Goal: Task Accomplishment & Management: Manage account settings

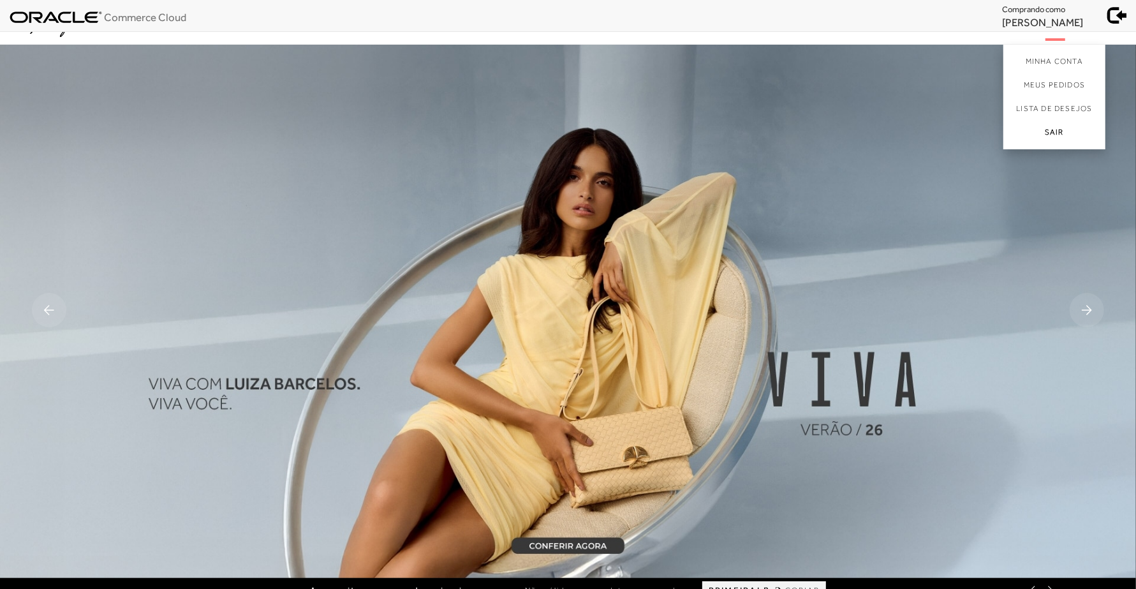
click at [1058, 126] on link "Sair" at bounding box center [1055, 135] width 102 height 29
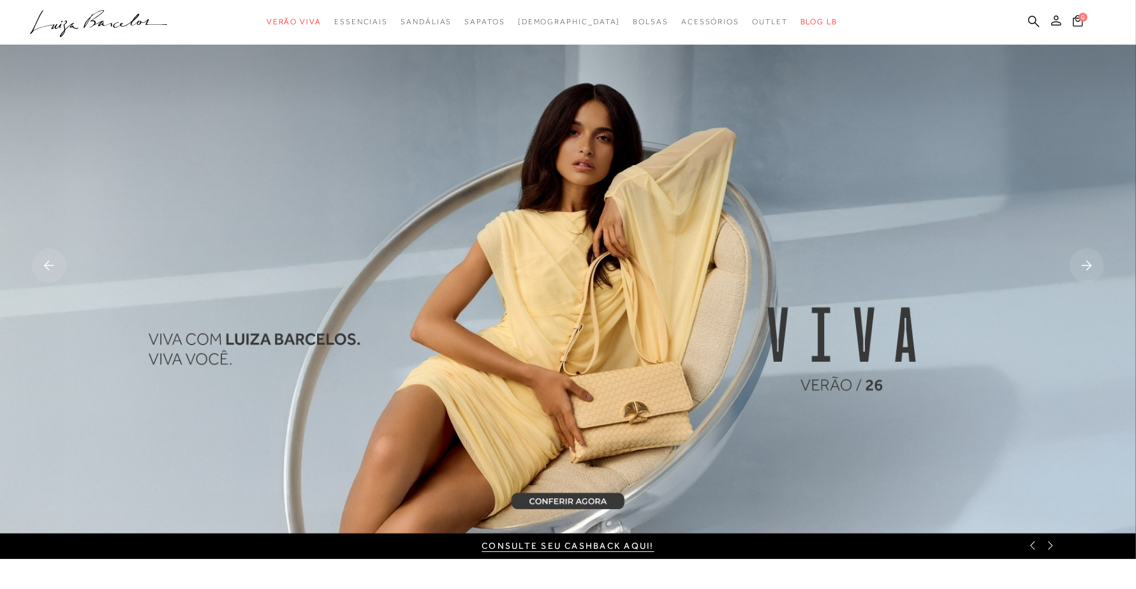
click at [1056, 22] on icon at bounding box center [1056, 20] width 10 height 10
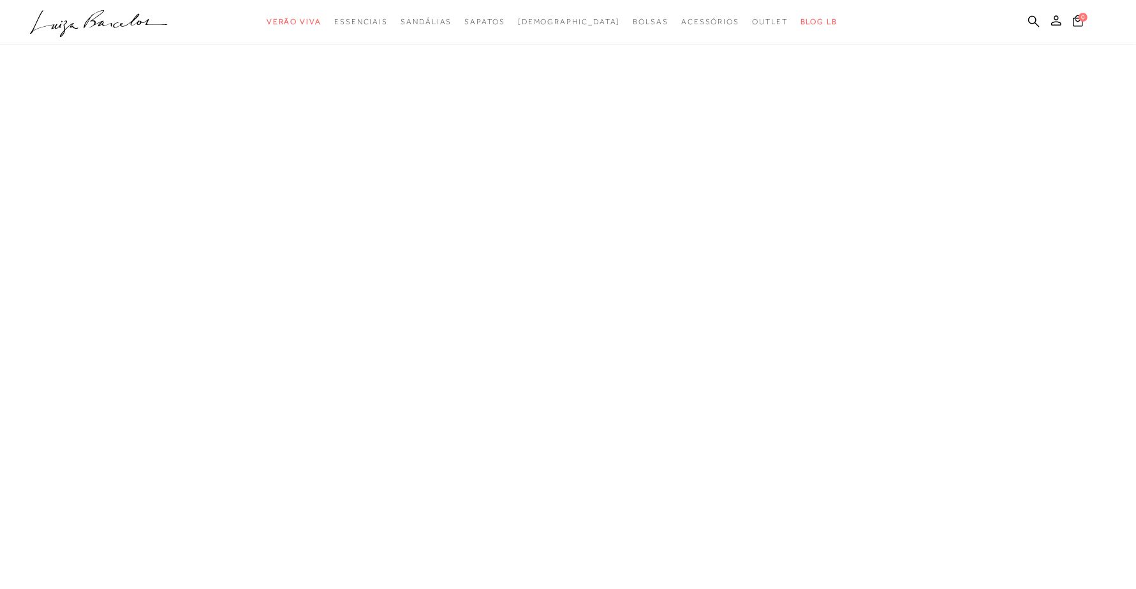
click at [115, 20] on icon ".a{fill-rule:evenodd;}" at bounding box center [99, 23] width 138 height 27
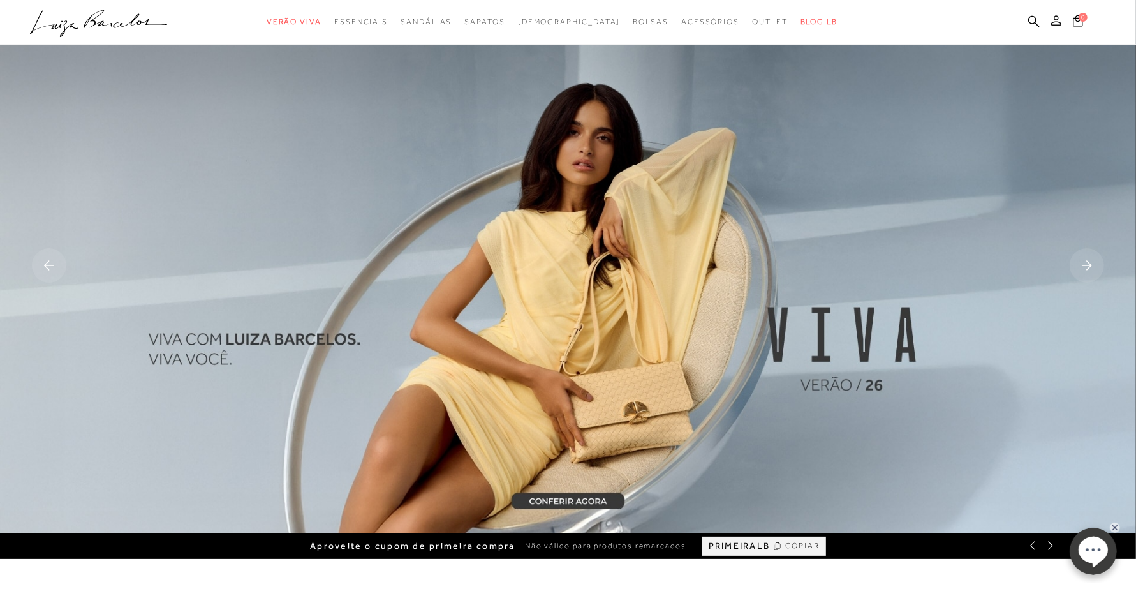
click at [1053, 23] on icon at bounding box center [1056, 20] width 10 height 10
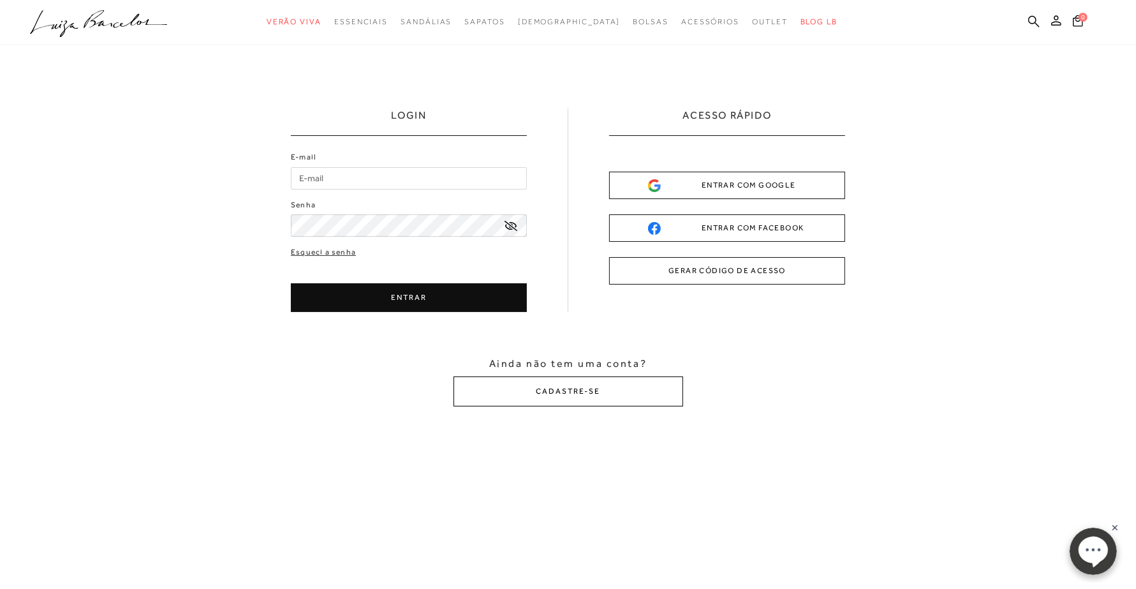
click at [582, 394] on button "CADASTRE-SE" at bounding box center [569, 391] width 230 height 30
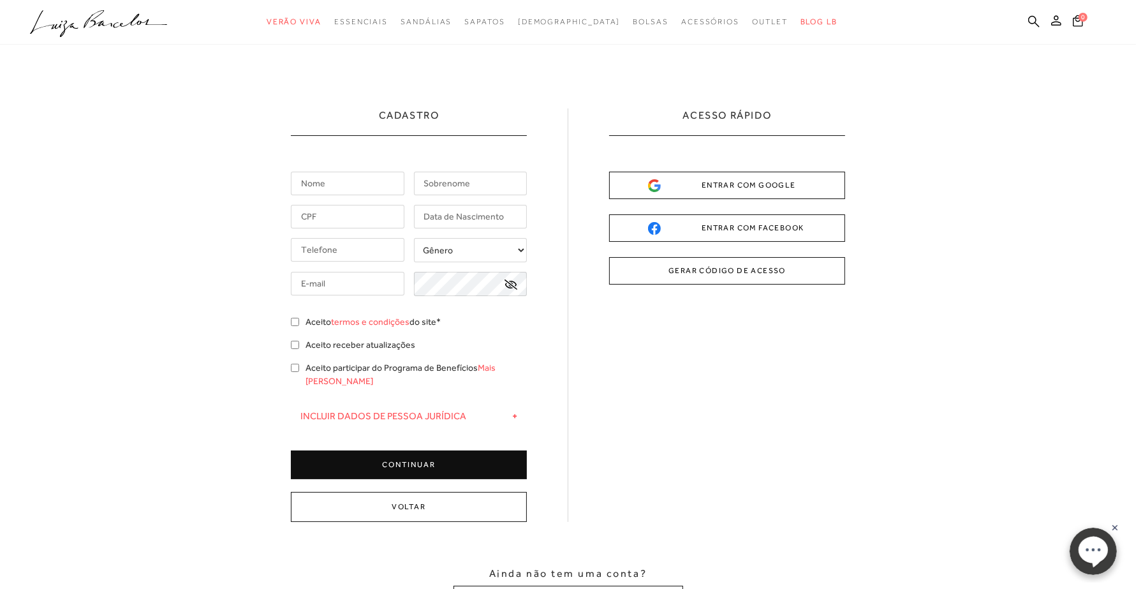
click at [338, 182] on input "text" at bounding box center [348, 184] width 114 height 24
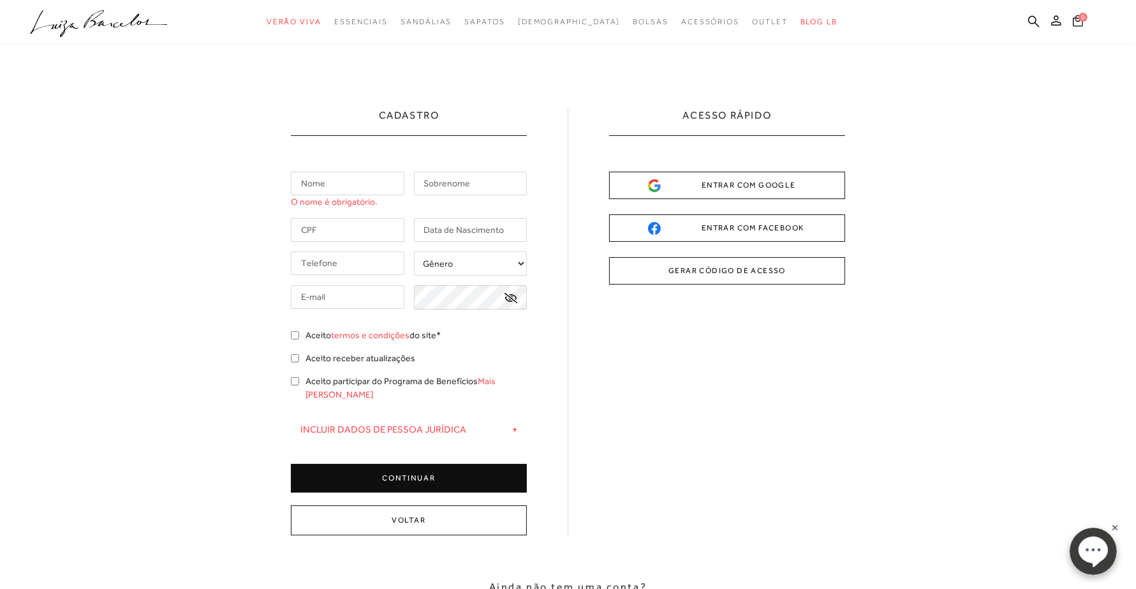
click at [630, 356] on div "Cadastro O nome é obrigatório. +" at bounding box center [568, 321] width 554 height 427
drag, startPoint x: 285, startPoint y: 166, endPoint x: 461, endPoint y: 185, distance: 176.5
click at [461, 184] on div "Cadastro O nome é obrigatório. Gênero" at bounding box center [568, 369] width 1136 height 648
click at [359, 187] on input "text" at bounding box center [348, 184] width 114 height 24
drag, startPoint x: 292, startPoint y: 181, endPoint x: 445, endPoint y: 241, distance: 164.7
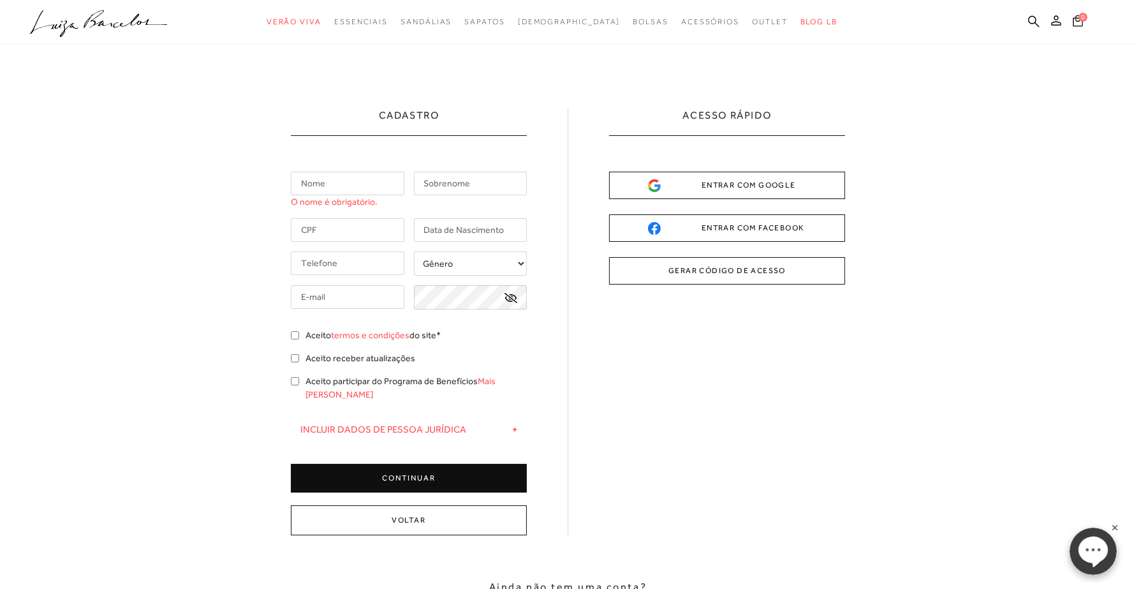
click at [448, 241] on div "O nome é obrigatório. Gênero + -" at bounding box center [409, 332] width 236 height 320
click at [315, 165] on div "Cadastro O nome é obrigatório. +" at bounding box center [409, 300] width 236 height 384
drag, startPoint x: 294, startPoint y: 169, endPoint x: 453, endPoint y: 188, distance: 160.0
click at [453, 188] on div "Cadastro O nome é obrigatório. +" at bounding box center [409, 300] width 236 height 384
click at [453, 187] on input "text" at bounding box center [471, 184] width 114 height 24
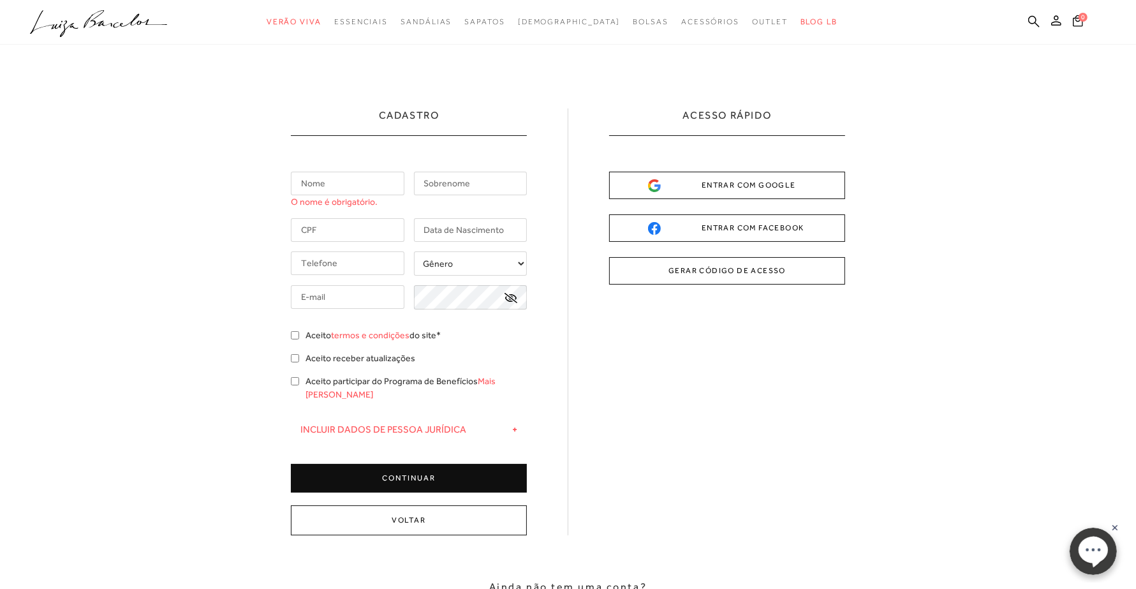
click at [452, 187] on input "text" at bounding box center [471, 184] width 114 height 24
click at [355, 185] on input "text" at bounding box center [348, 184] width 114 height 24
type input "[PERSON_NAME]"
click at [458, 181] on input "text" at bounding box center [471, 184] width 114 height 24
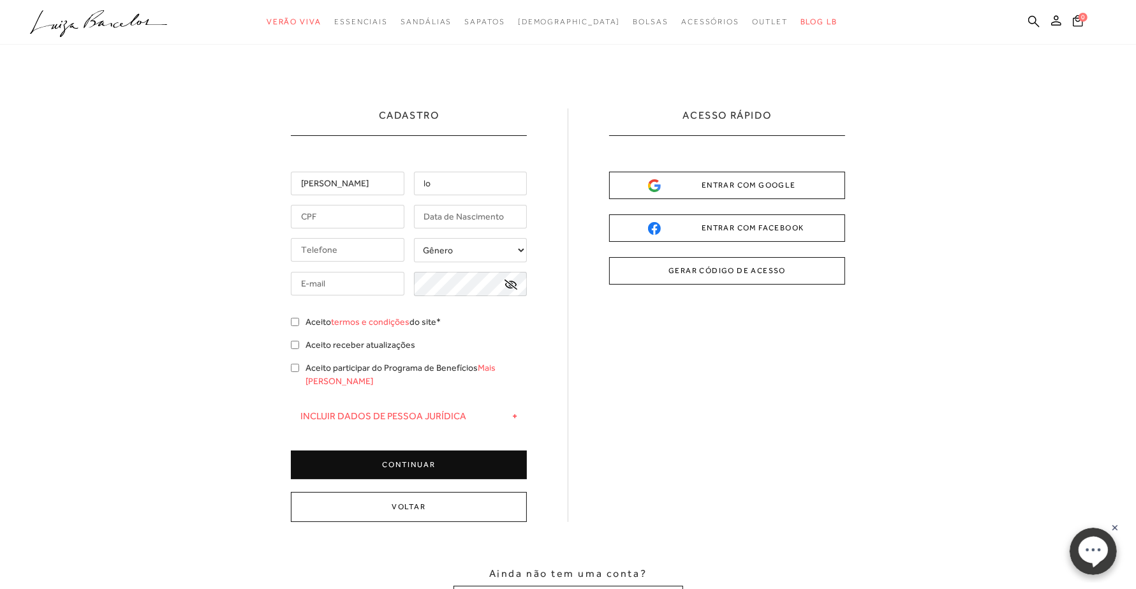
type input "l"
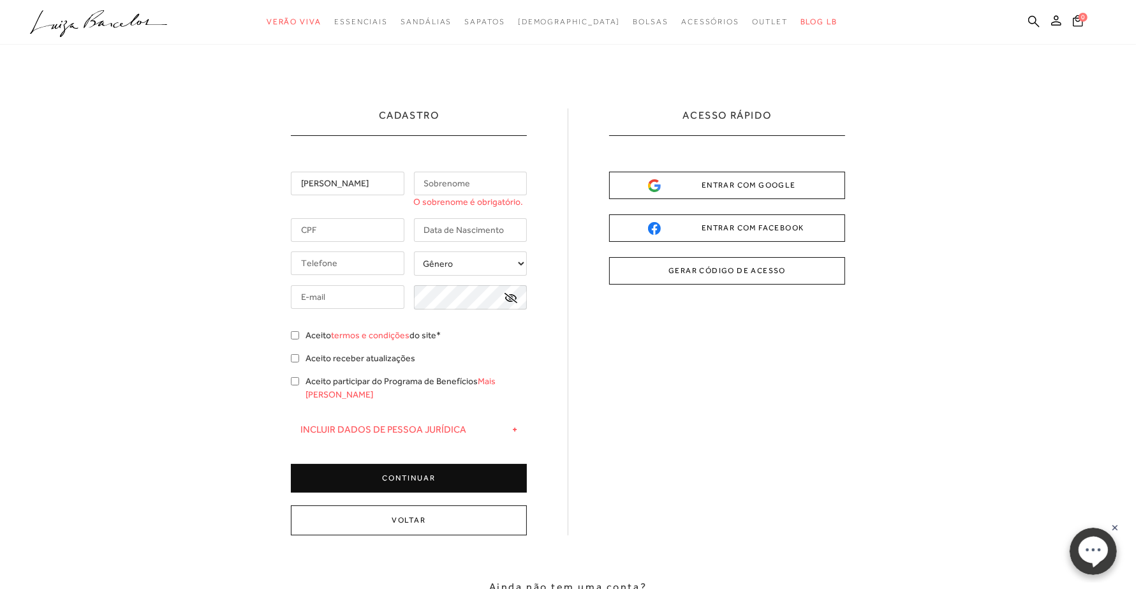
click at [362, 187] on input "[PERSON_NAME]" at bounding box center [348, 184] width 114 height 24
type input "[PERSON_NAME]"
click at [477, 184] on input "text" at bounding box center [471, 184] width 114 height 24
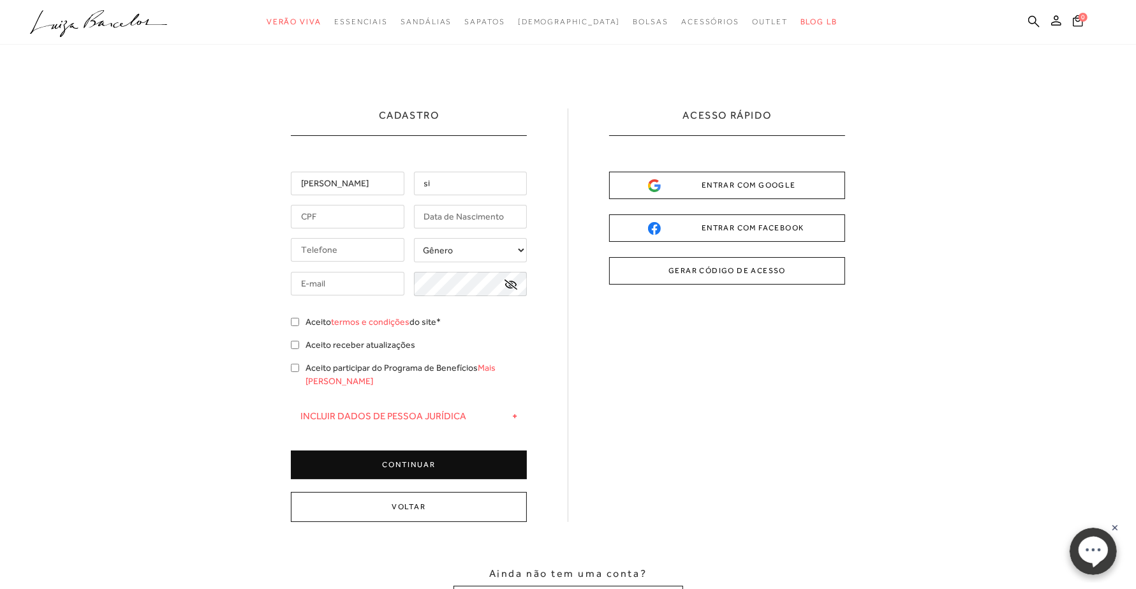
type input "s"
type input "[PERSON_NAME]"
click at [332, 216] on input "text" at bounding box center [348, 217] width 114 height 24
type input "307.172.378-42"
click at [453, 220] on input "text" at bounding box center [471, 217] width 114 height 24
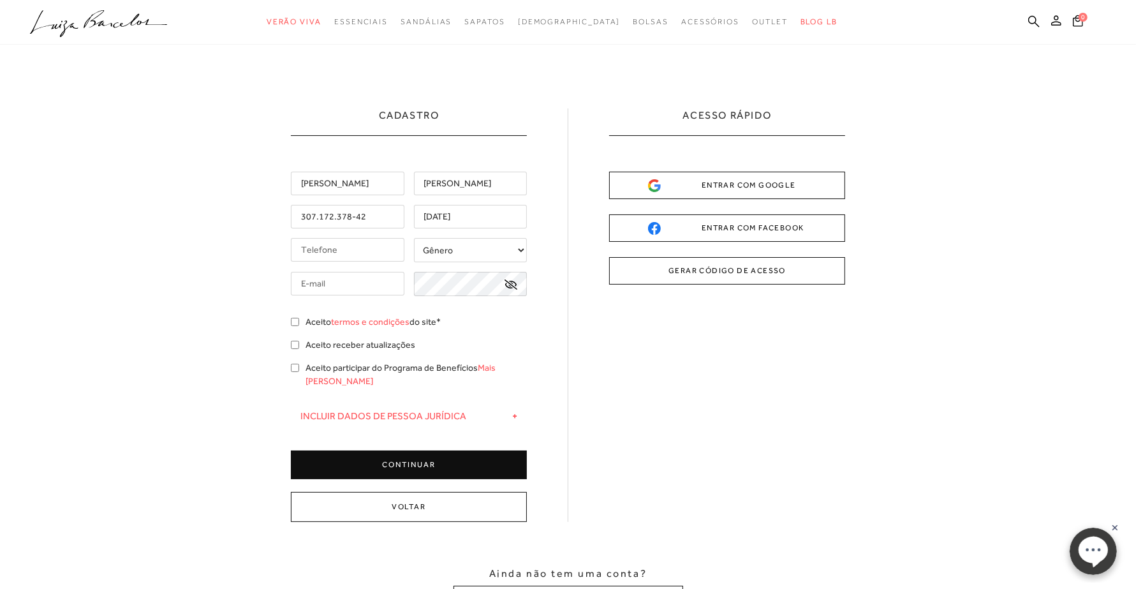
type input "24/12/1953"
click at [348, 249] on input "tel" at bounding box center [348, 250] width 114 height 24
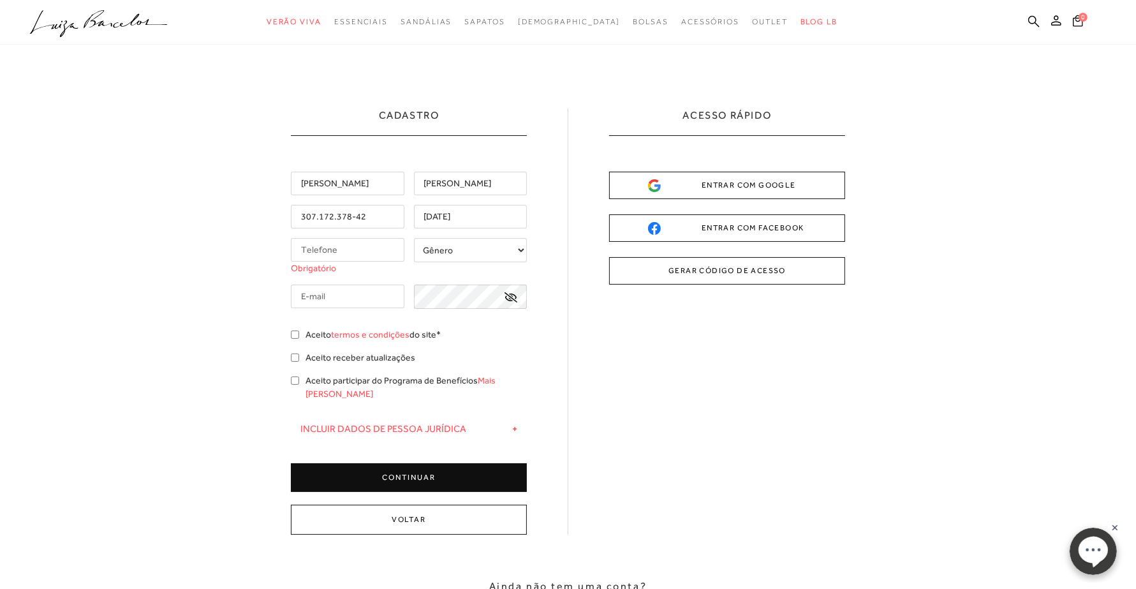
click at [378, 249] on input "tel" at bounding box center [348, 250] width 114 height 24
paste input "[PHONE_NUMBER]"
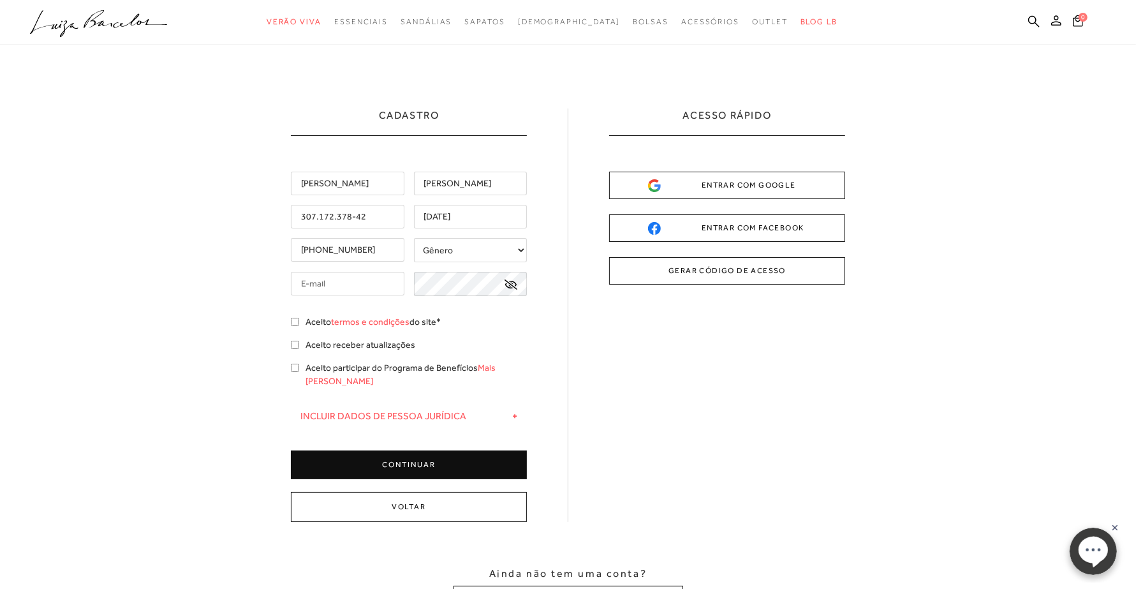
type input "[PHONE_NUMBER]"
click at [471, 249] on select "Gênero Feminino Masculino" at bounding box center [471, 250] width 114 height 24
select select
click at [414, 239] on select "Gênero Feminino Masculino" at bounding box center [471, 250] width 114 height 24
click at [365, 286] on input "text" at bounding box center [348, 284] width 114 height 24
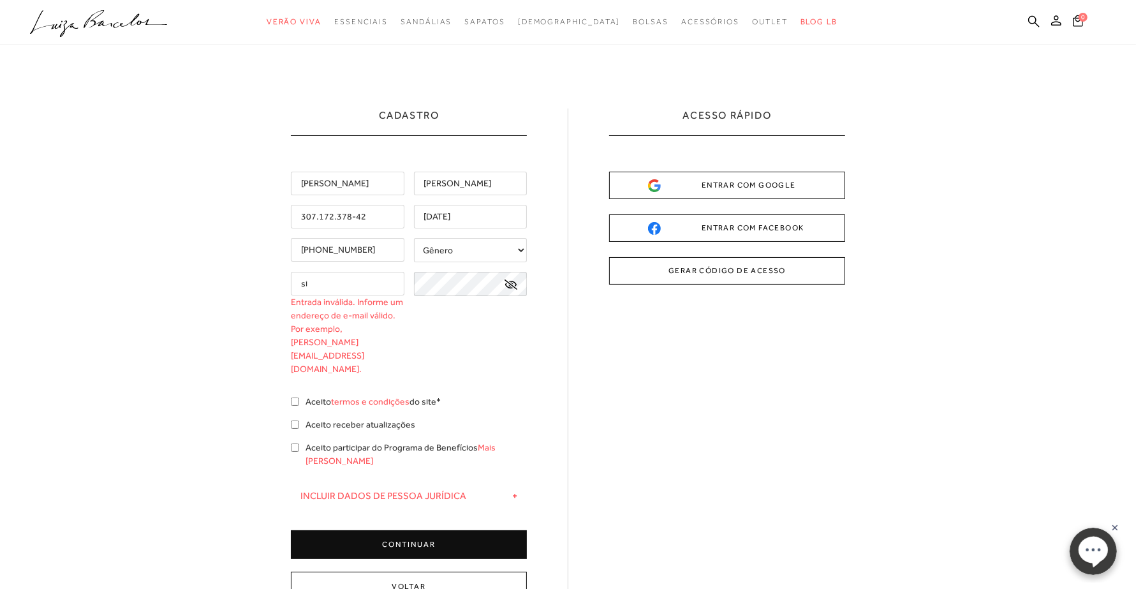
type input "s"
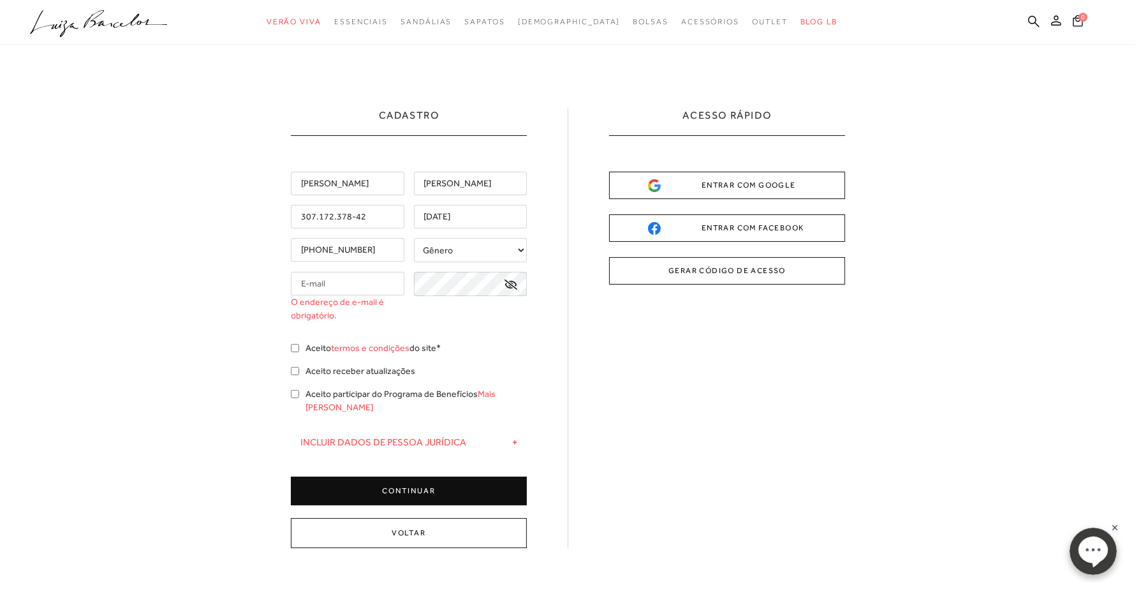
type input "s"
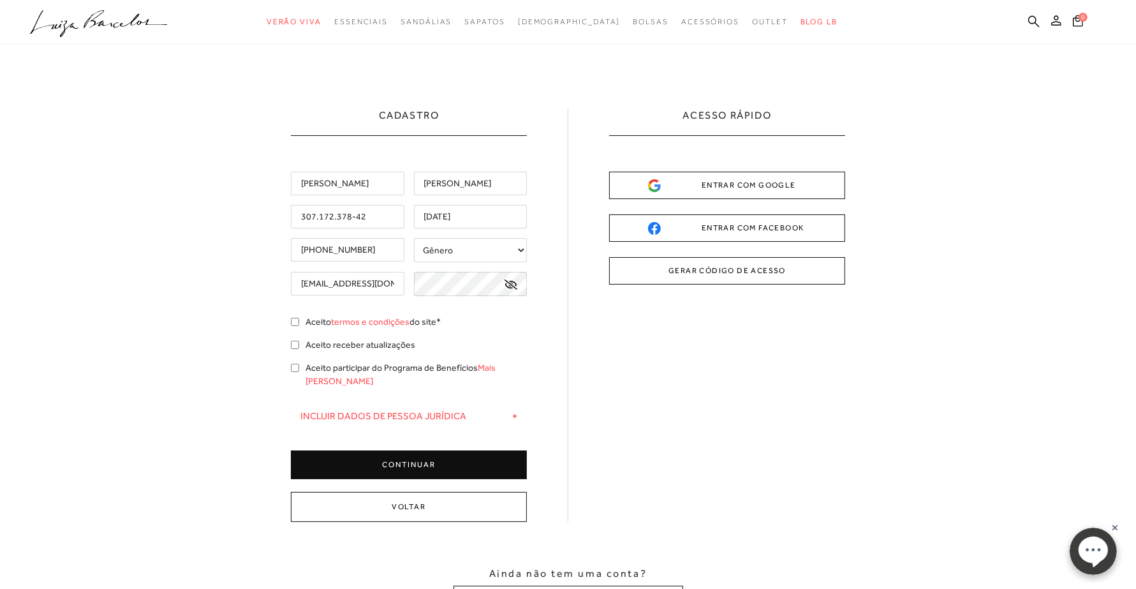
scroll to position [0, 2]
type input "[EMAIL_ADDRESS][DOMAIN_NAME]"
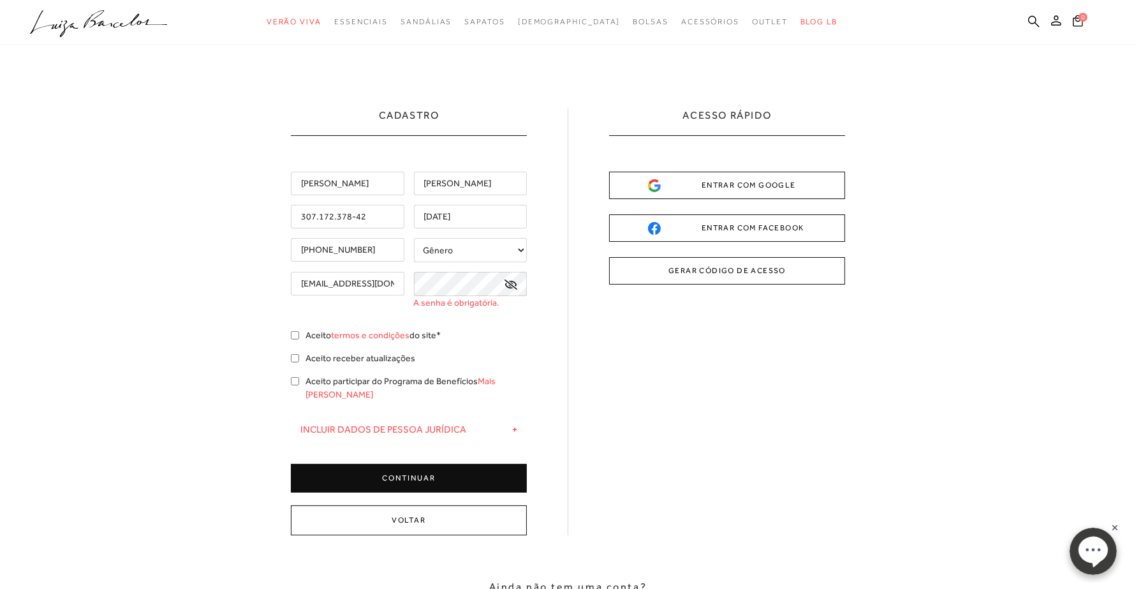
click at [514, 288] on icon at bounding box center [511, 284] width 13 height 10
click at [510, 283] on icon at bounding box center [511, 284] width 13 height 11
click at [511, 283] on icon at bounding box center [511, 284] width 13 height 10
click at [511, 283] on icon at bounding box center [511, 284] width 13 height 11
click at [511, 283] on icon at bounding box center [511, 284] width 13 height 10
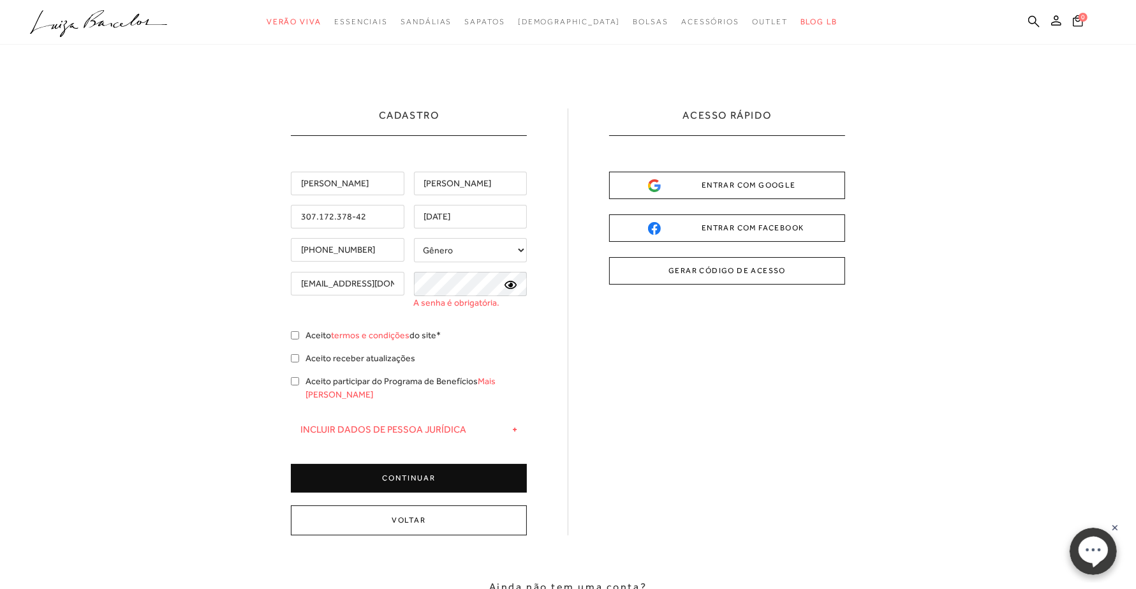
click at [511, 283] on icon at bounding box center [511, 284] width 13 height 11
click at [512, 284] on icon at bounding box center [511, 284] width 13 height 10
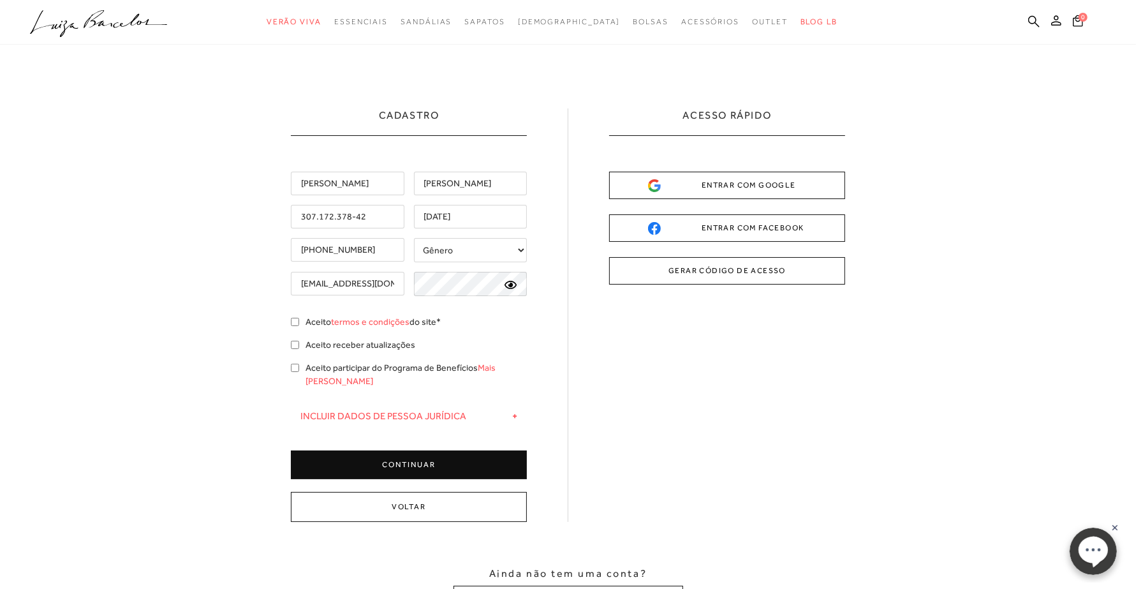
click at [348, 285] on input "[EMAIL_ADDRESS][DOMAIN_NAME]" at bounding box center [348, 284] width 114 height 24
click at [293, 322] on input "Aceito termos e condições do site*" at bounding box center [295, 322] width 8 height 8
checkbox input "true"
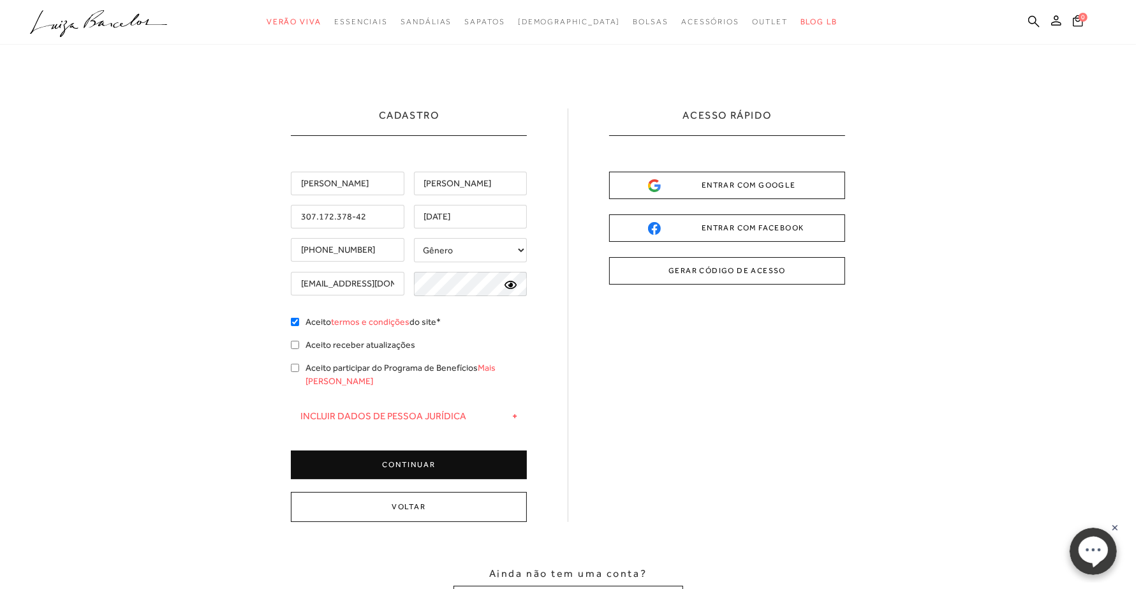
click at [297, 339] on div "Aceito receber atualizações" at bounding box center [409, 346] width 236 height 17
click at [294, 349] on input "Aceito receber atualizações" at bounding box center [295, 345] width 8 height 8
checkbox input "true"
click at [294, 365] on input "Aceito participar do Programa de Benefícios Mais Luiza" at bounding box center [295, 368] width 8 height 8
checkbox input "true"
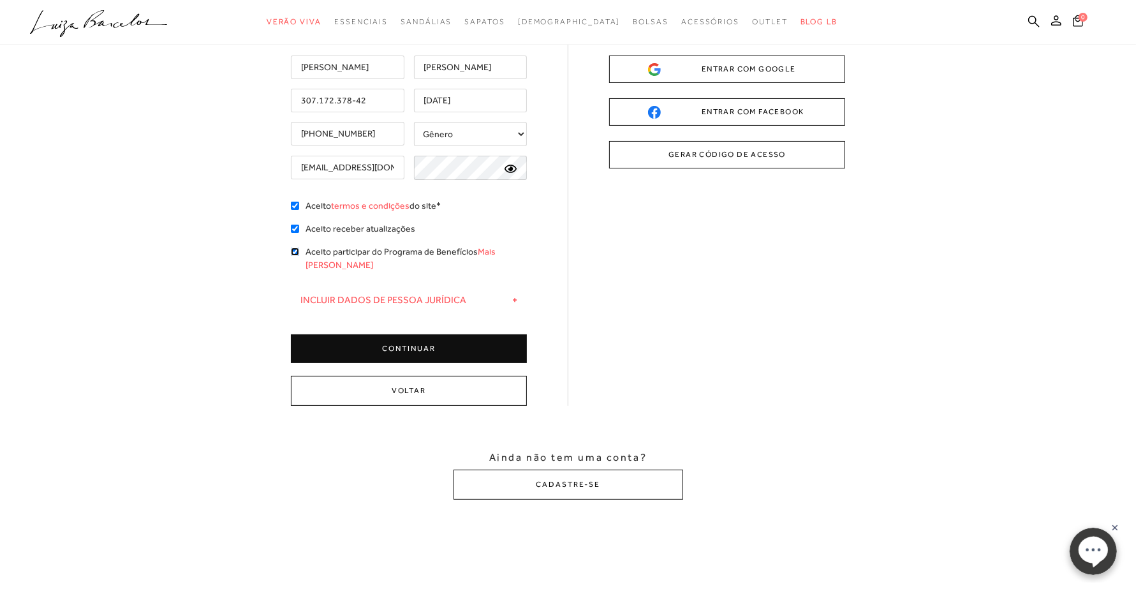
scroll to position [80, 0]
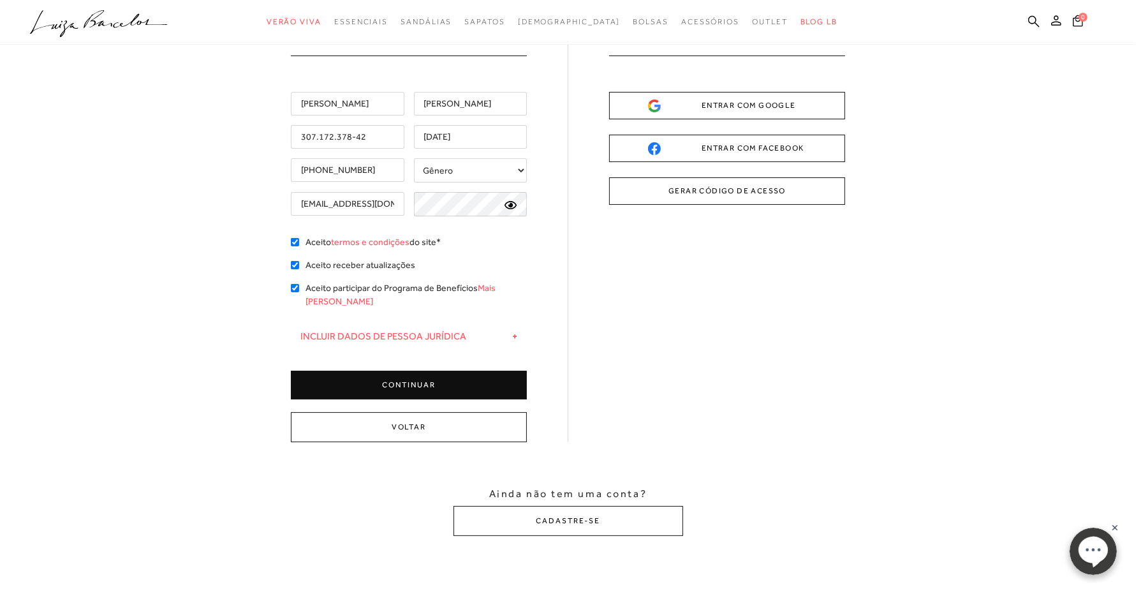
click at [440, 375] on button "CONTINUAR" at bounding box center [409, 385] width 236 height 29
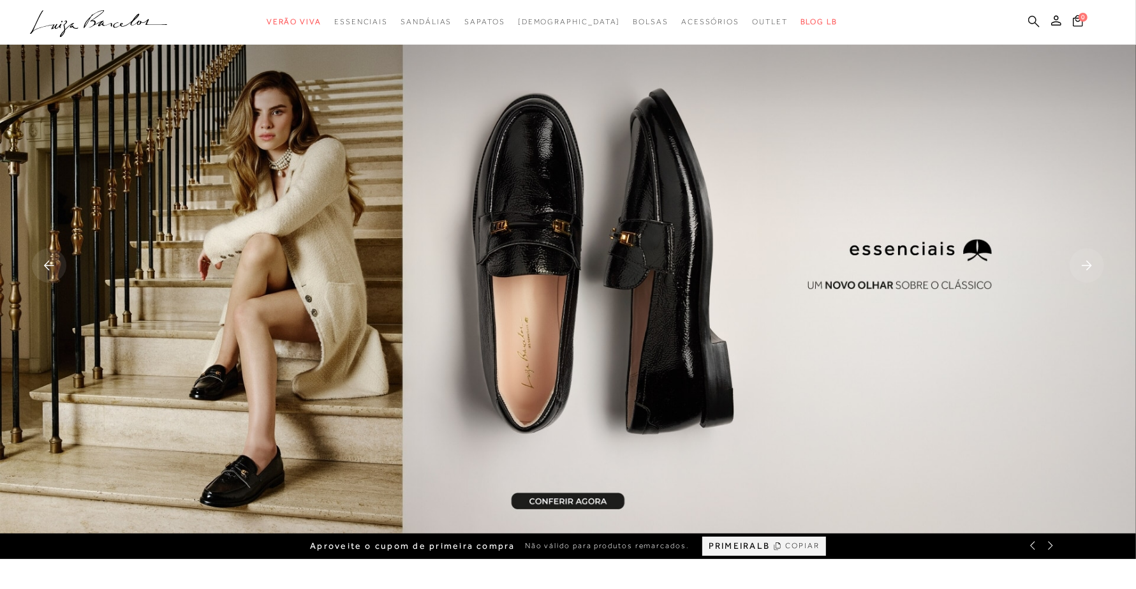
click at [1030, 20] on icon at bounding box center [1033, 21] width 11 height 12
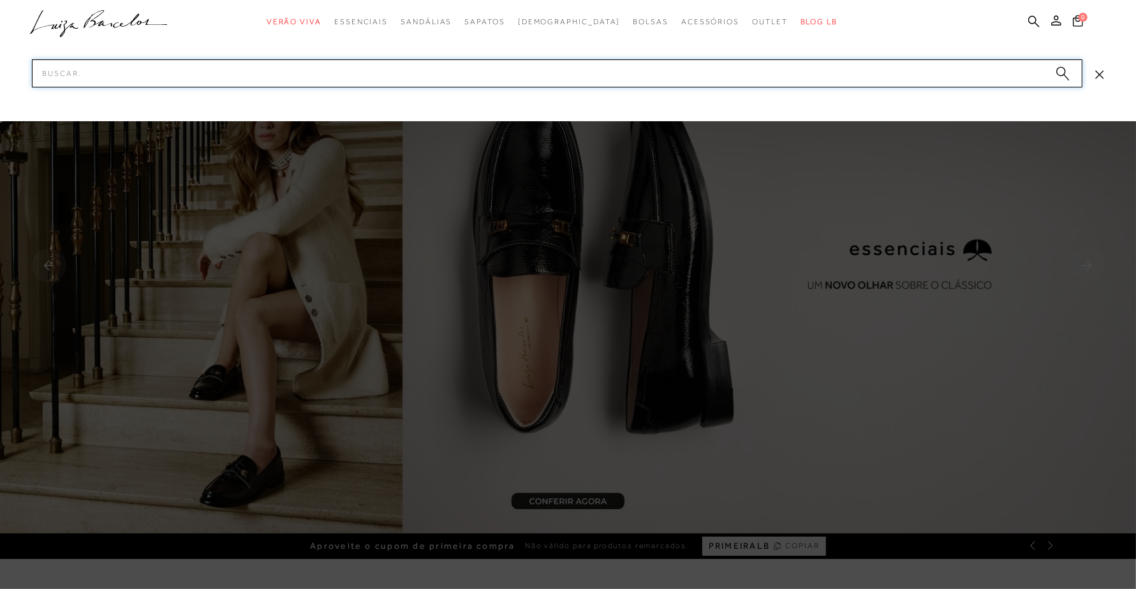
click at [792, 70] on input "Pesquisar" at bounding box center [557, 73] width 1051 height 28
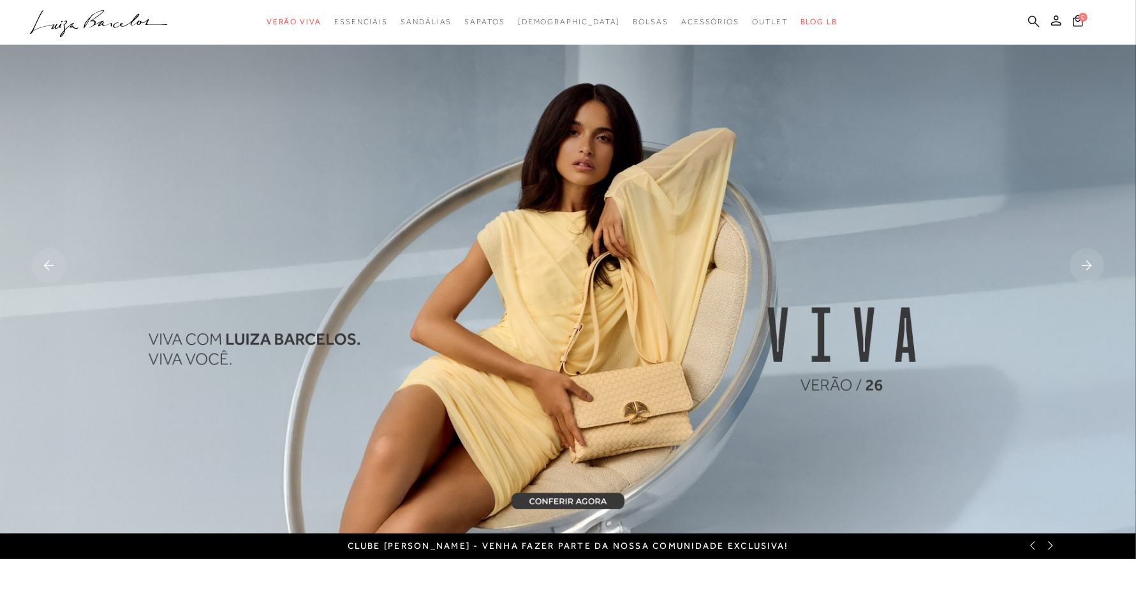
click at [1030, 17] on icon at bounding box center [1033, 20] width 11 height 11
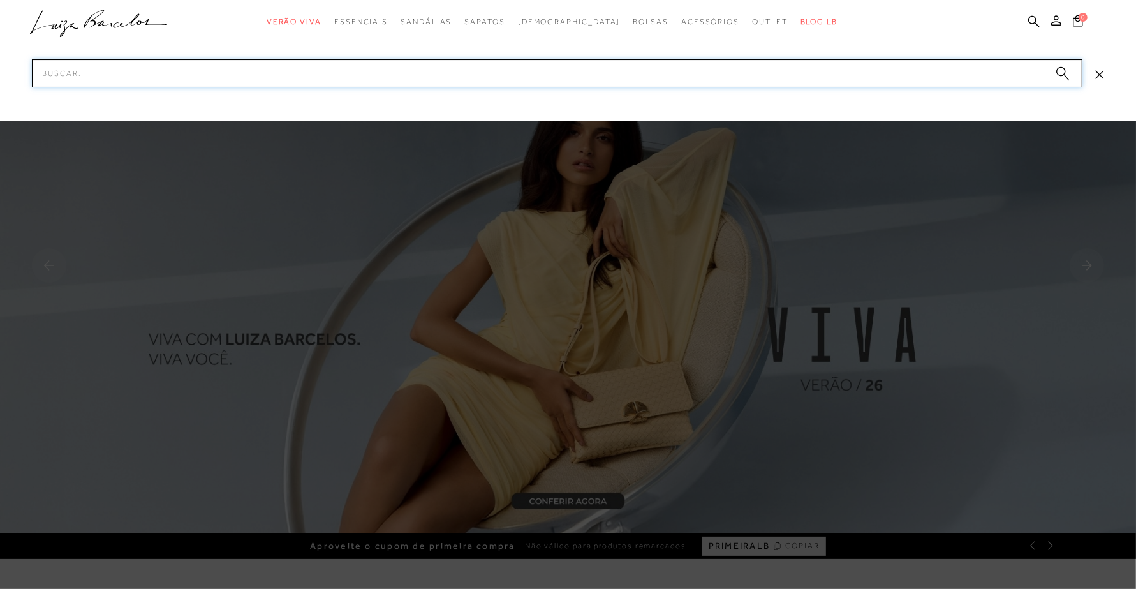
click at [779, 78] on input "Pesquisar" at bounding box center [557, 73] width 1051 height 28
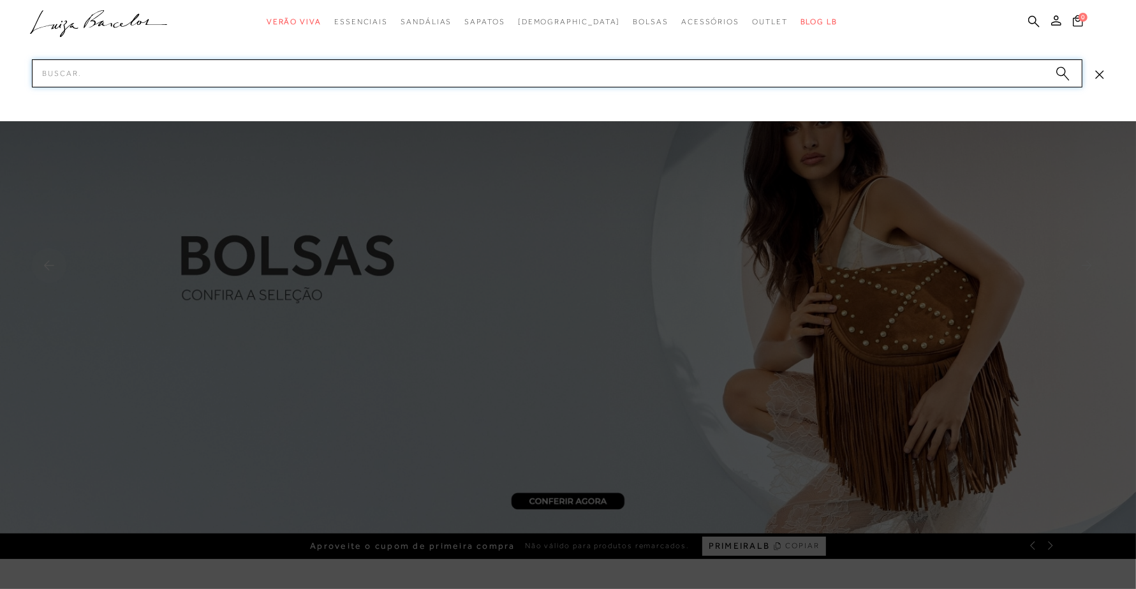
click at [523, 75] on input "Pesquisar" at bounding box center [557, 73] width 1051 height 28
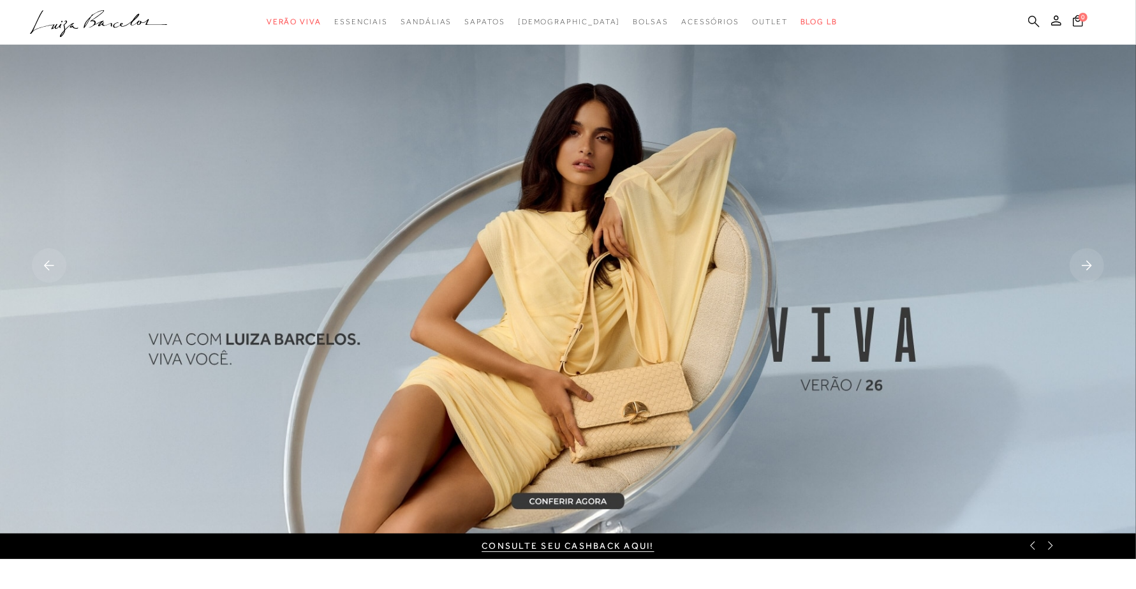
click at [1028, 17] on icon at bounding box center [1033, 21] width 11 height 12
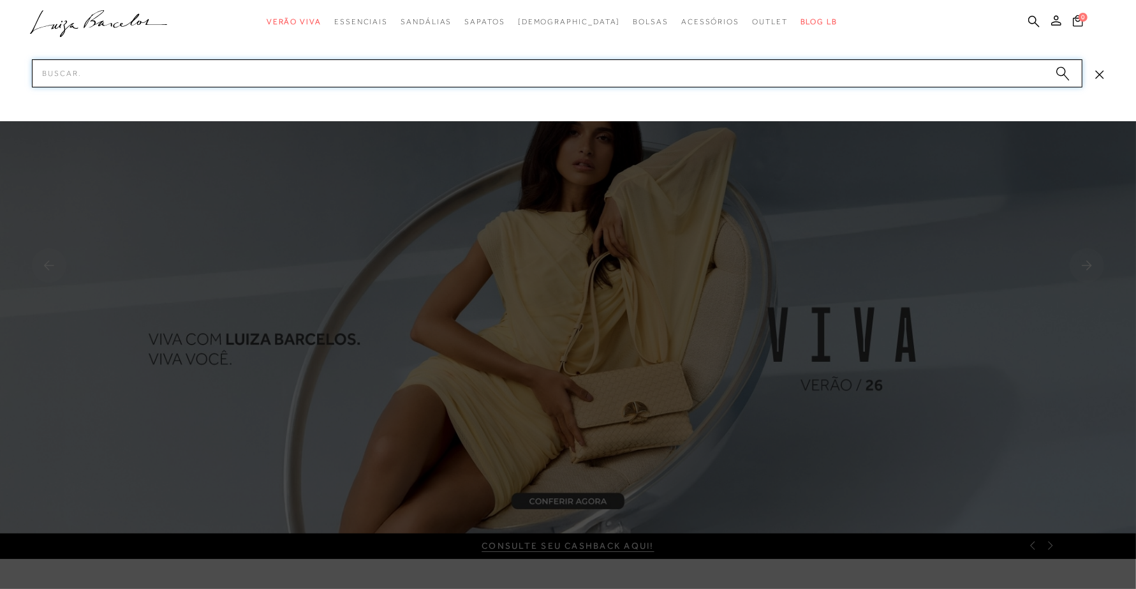
click at [667, 70] on input "Pesquisar" at bounding box center [557, 73] width 1051 height 28
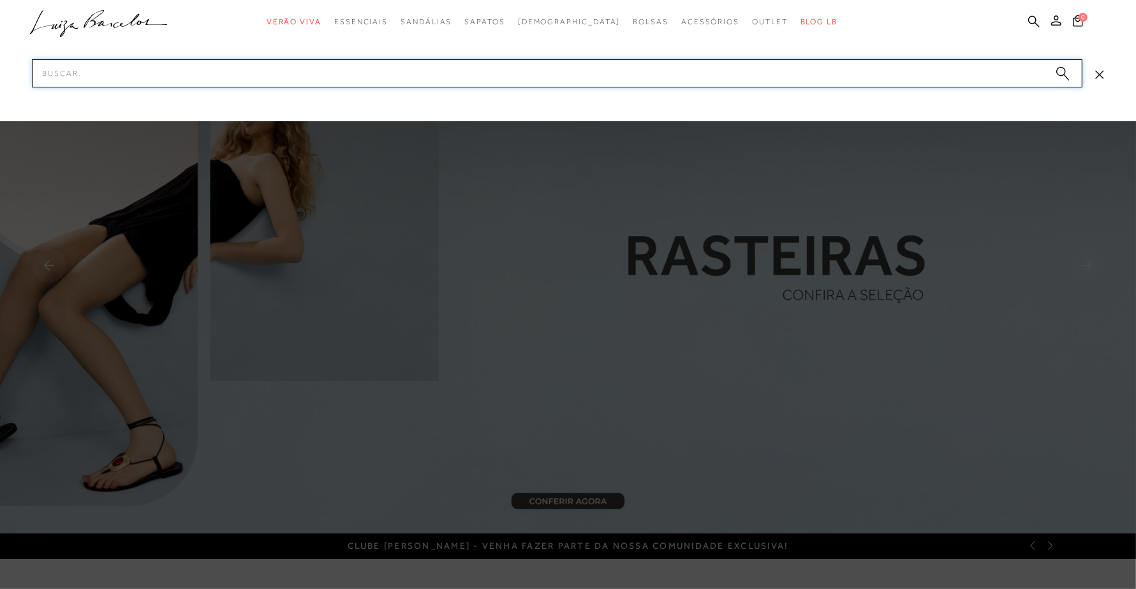
paste input "200000035"
type input "200000035"
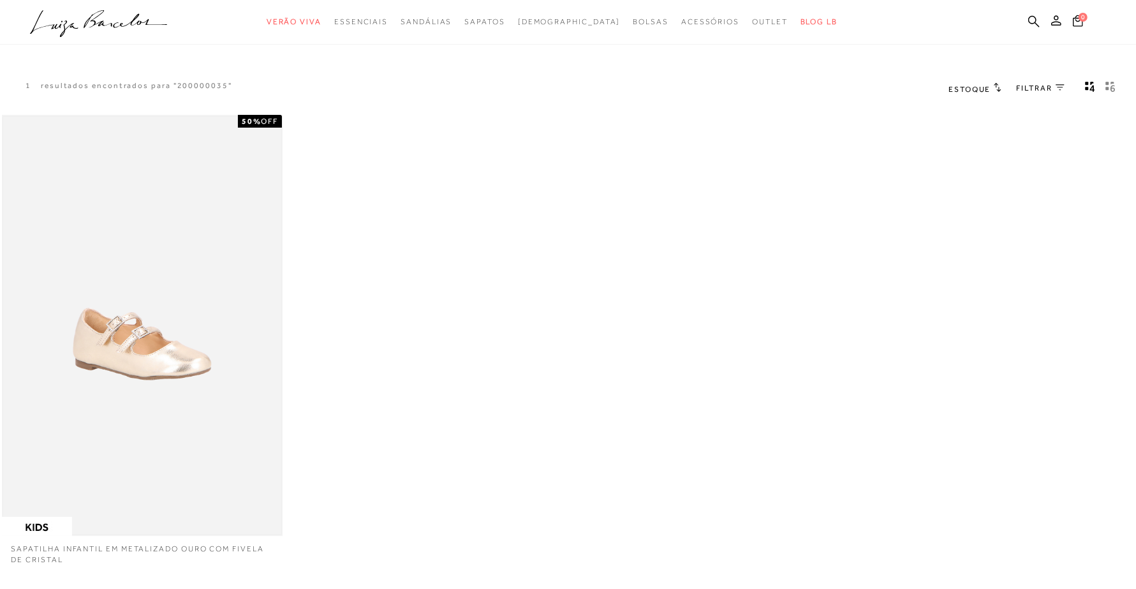
click at [202, 343] on img at bounding box center [142, 325] width 278 height 417
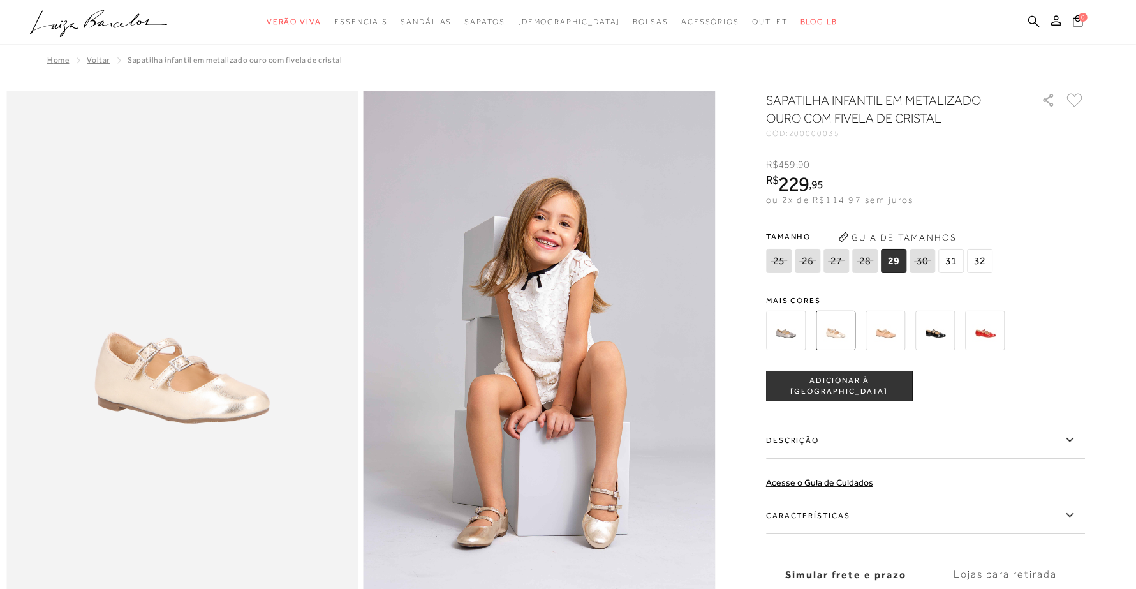
click at [824, 134] on span "200000035" at bounding box center [814, 133] width 51 height 9
click at [808, 129] on span "200000035" at bounding box center [814, 133] width 51 height 9
click at [938, 333] on img at bounding box center [936, 331] width 40 height 40
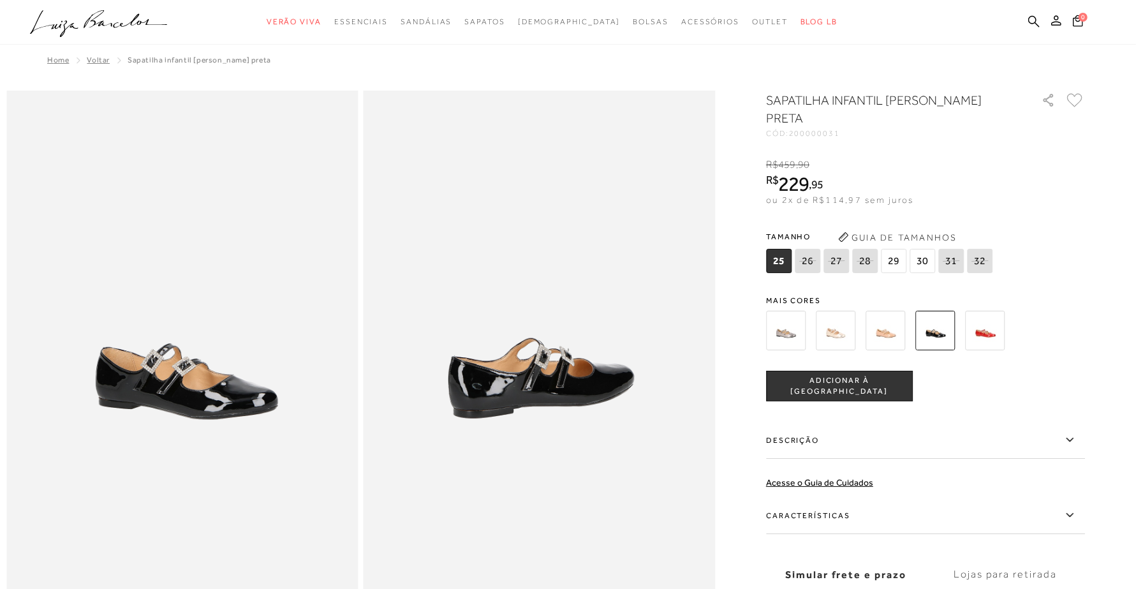
click at [1000, 338] on img at bounding box center [985, 331] width 40 height 40
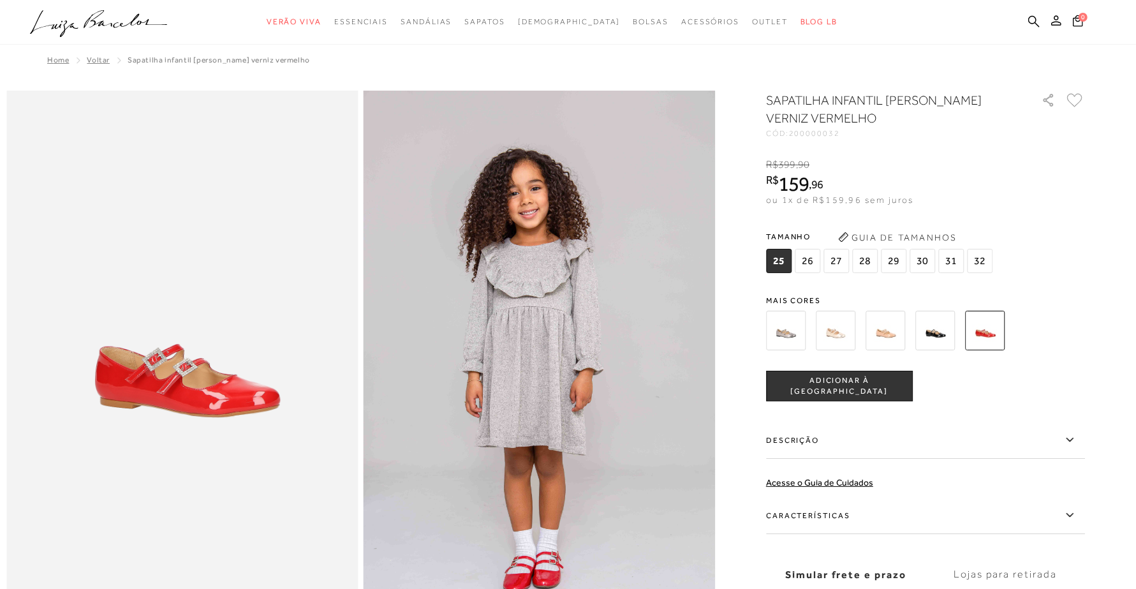
click at [795, 327] on img at bounding box center [786, 331] width 40 height 40
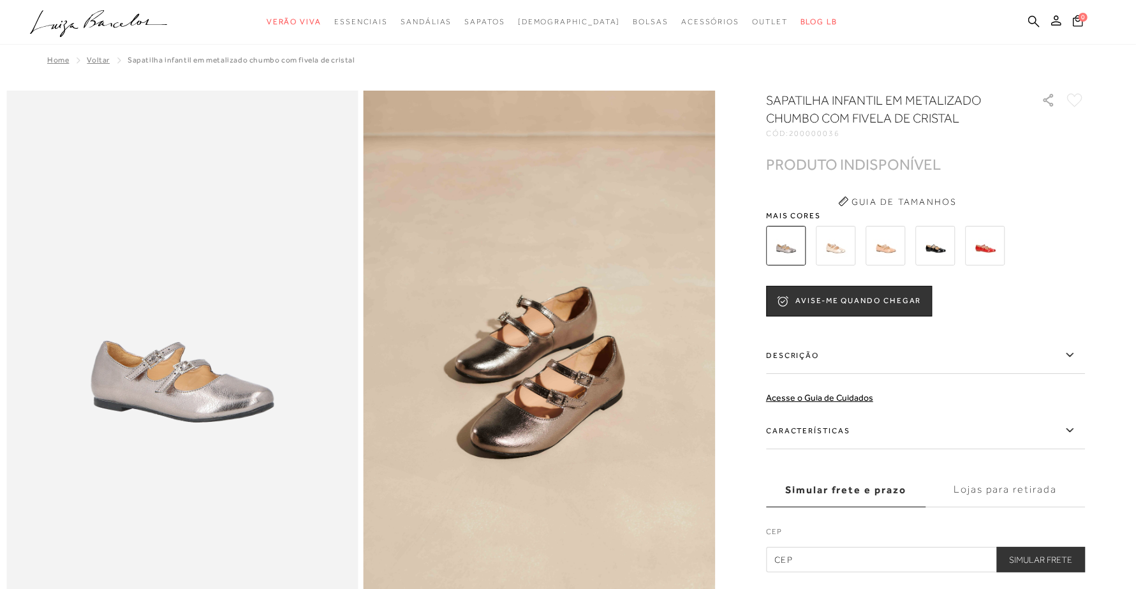
click at [836, 249] on img at bounding box center [836, 246] width 40 height 40
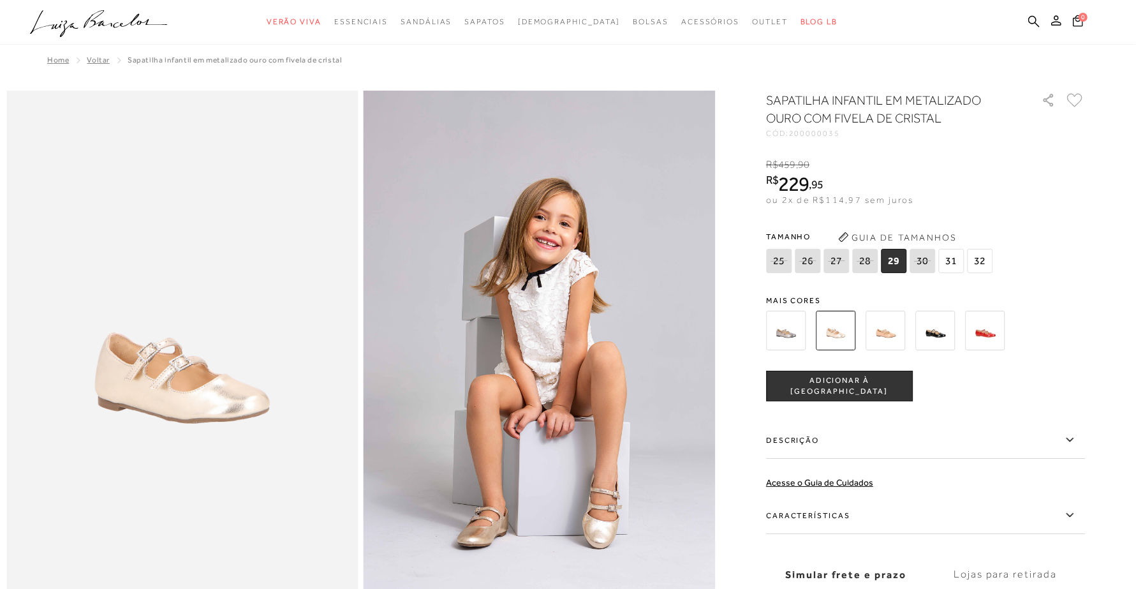
click at [946, 337] on img at bounding box center [936, 331] width 40 height 40
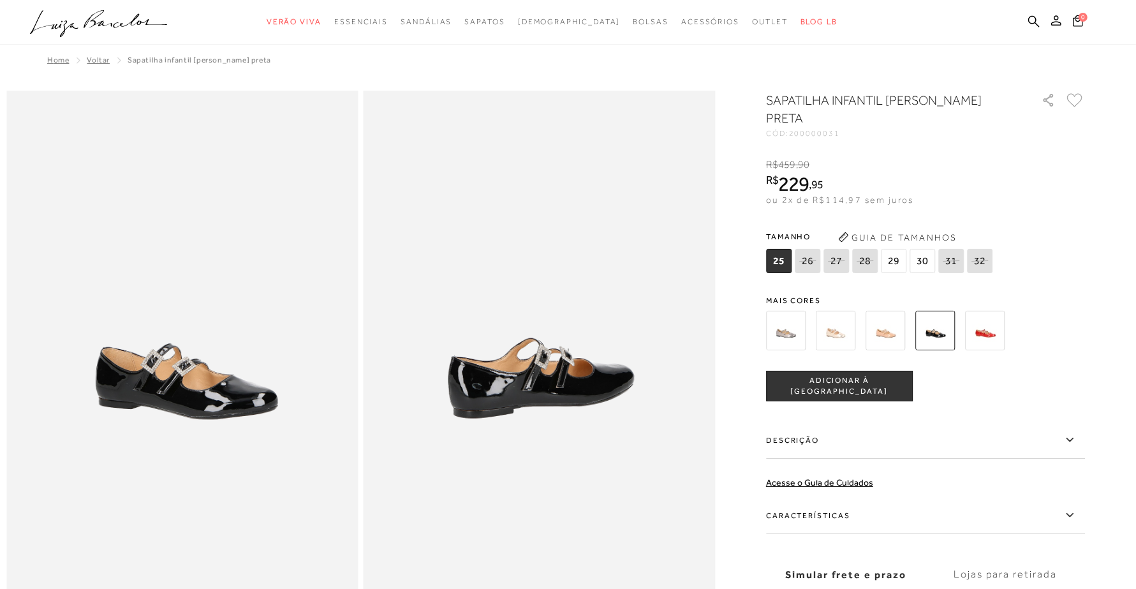
click at [887, 332] on img at bounding box center [886, 331] width 40 height 40
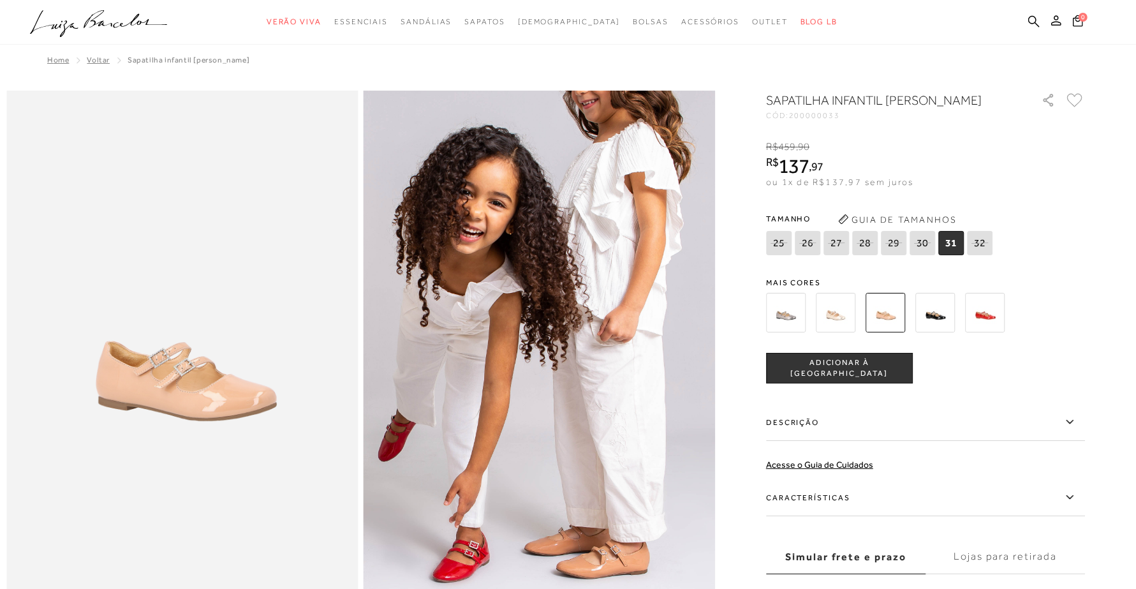
click at [847, 332] on img at bounding box center [836, 313] width 40 height 40
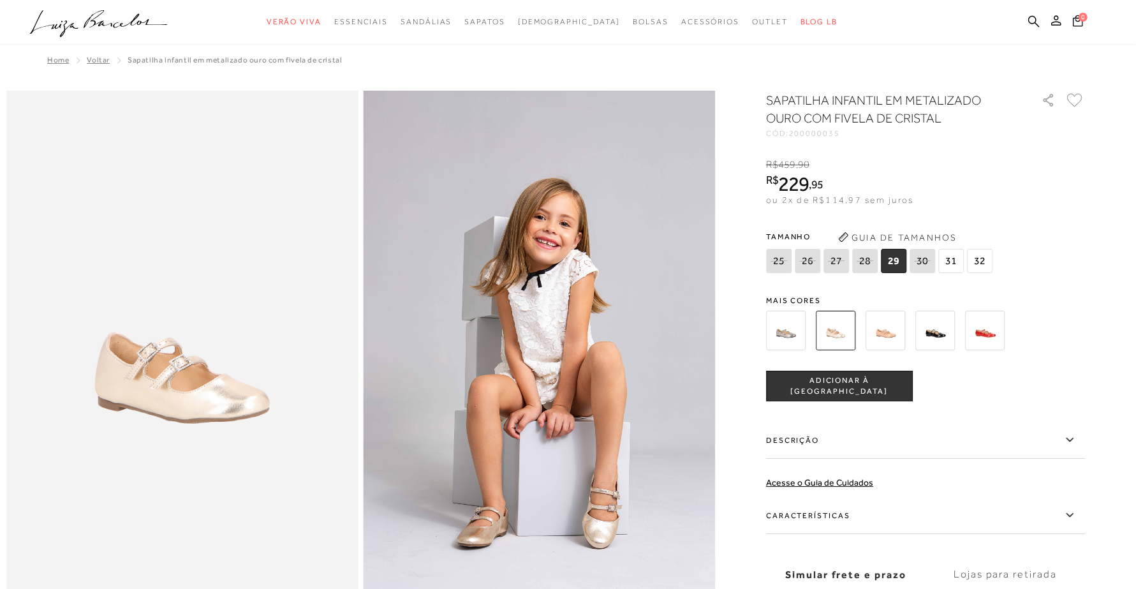
click at [798, 341] on img at bounding box center [786, 331] width 40 height 40
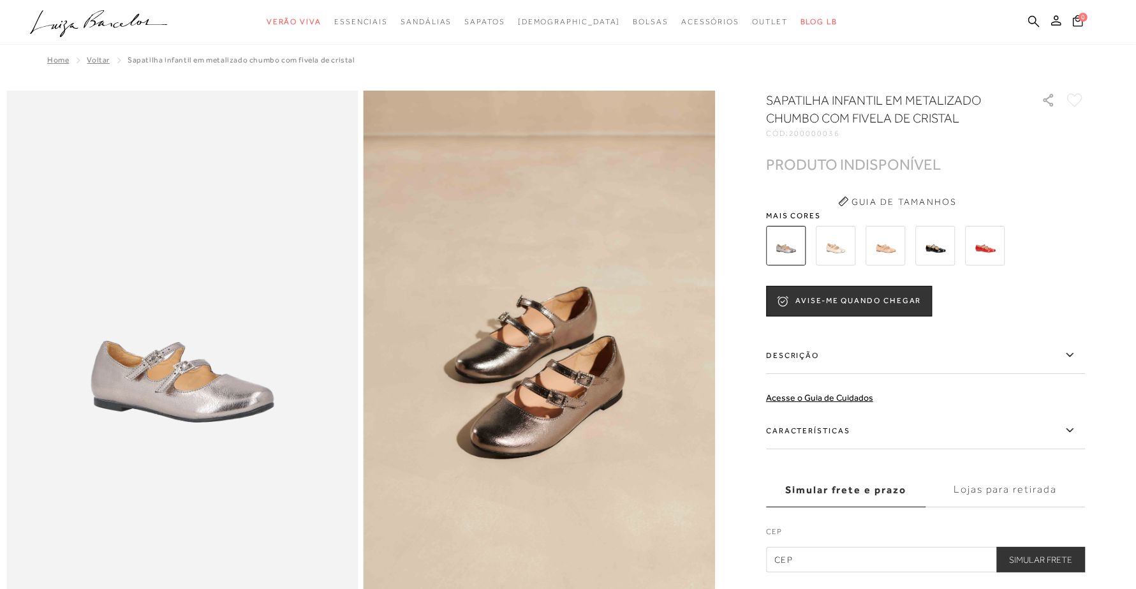
click at [947, 255] on img at bounding box center [936, 246] width 40 height 40
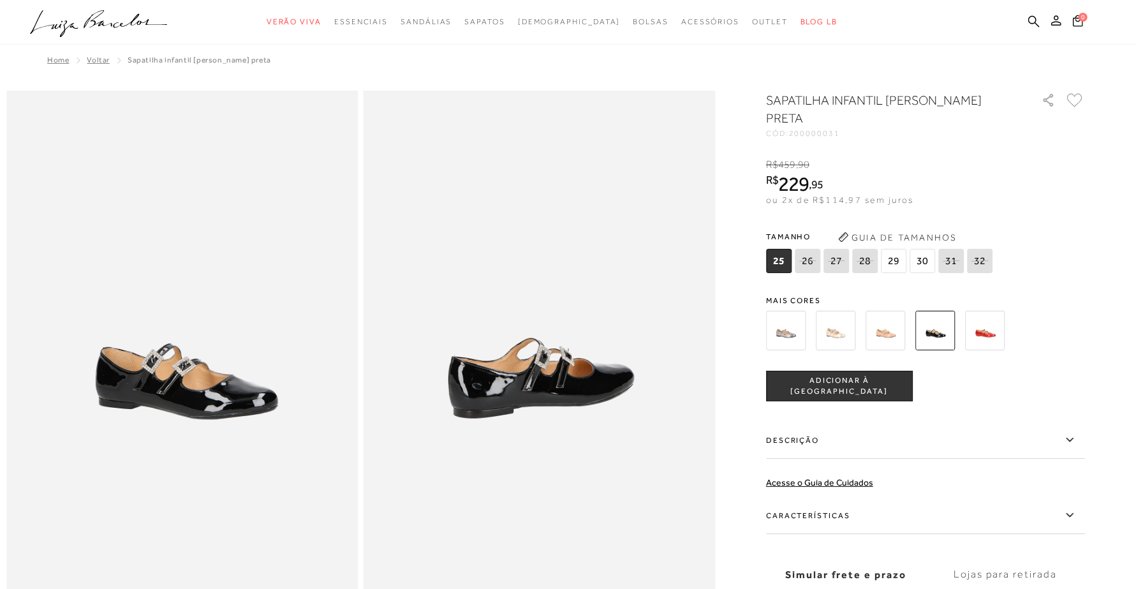
click at [891, 325] on img at bounding box center [886, 331] width 40 height 40
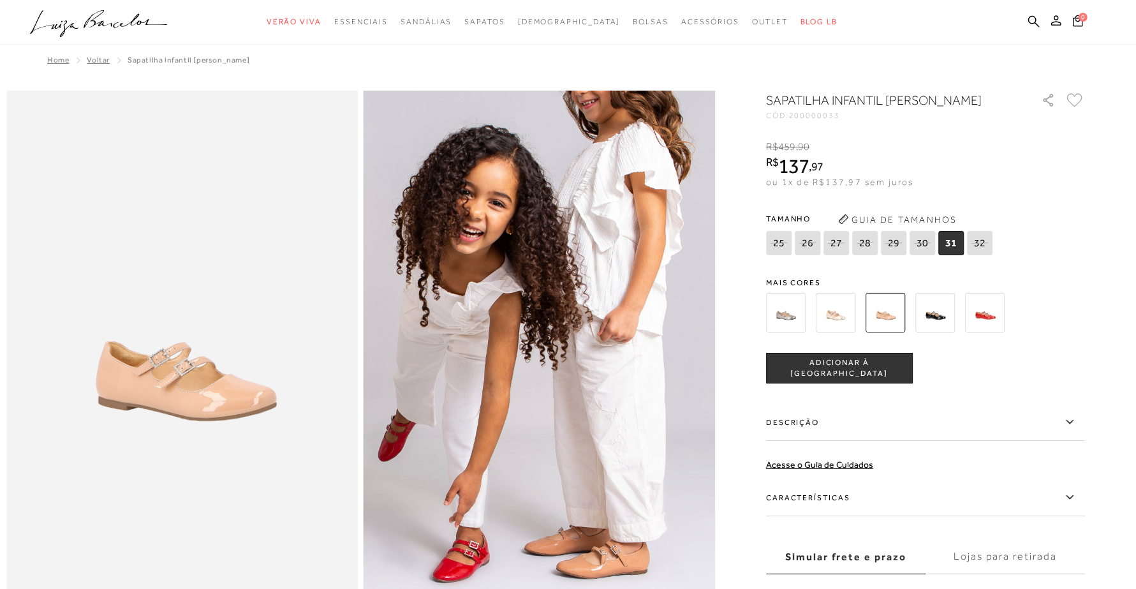
click at [831, 332] on img at bounding box center [836, 313] width 40 height 40
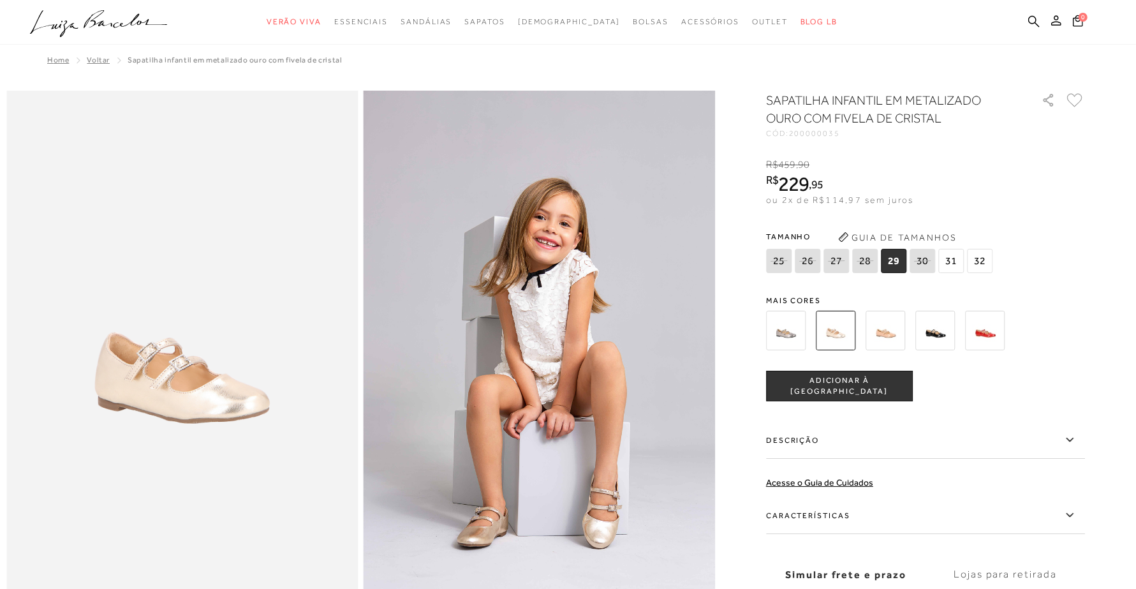
click at [935, 327] on img at bounding box center [936, 331] width 40 height 40
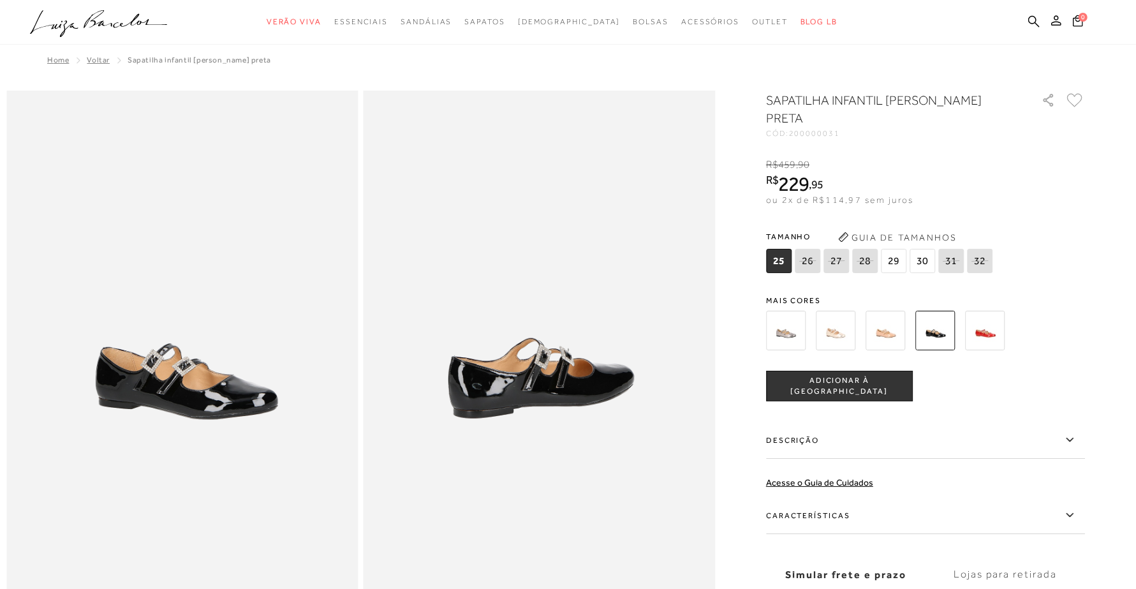
click at [850, 326] on img at bounding box center [836, 331] width 40 height 40
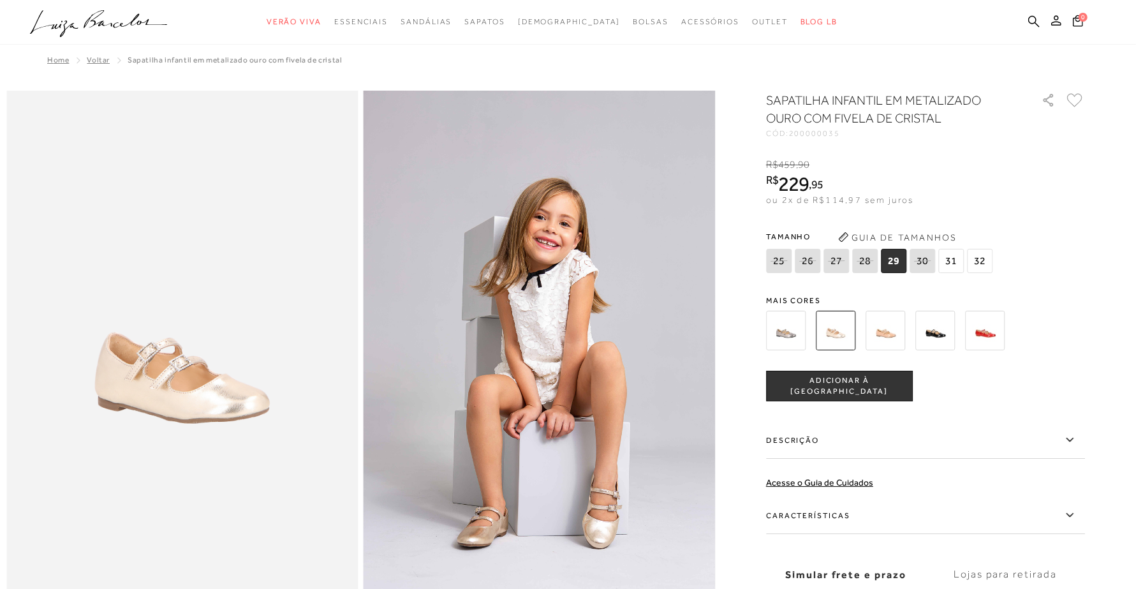
click at [993, 329] on img at bounding box center [985, 331] width 40 height 40
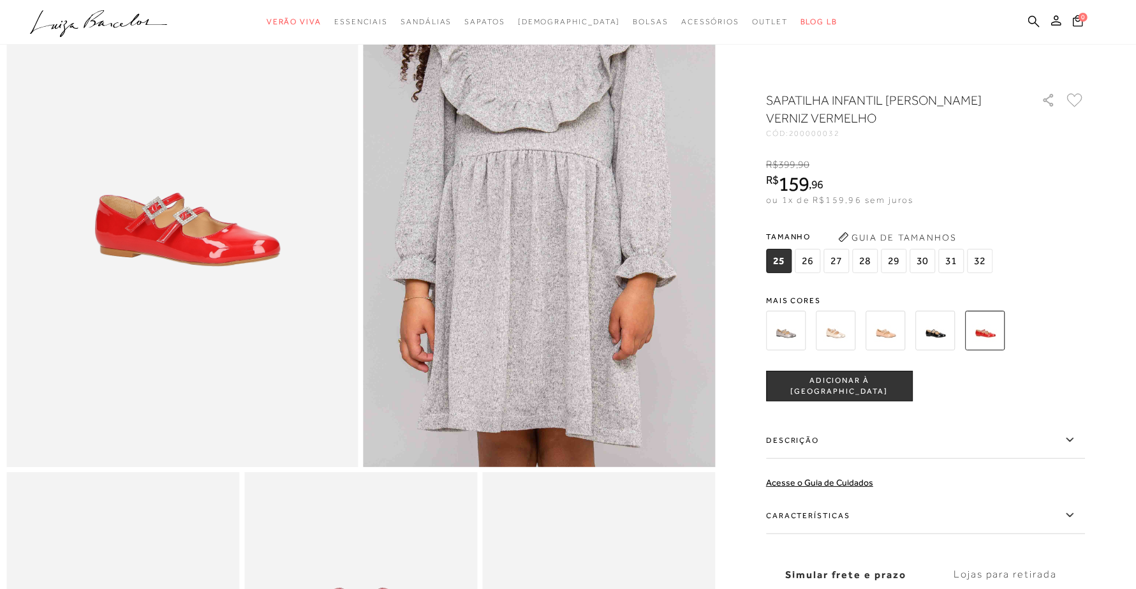
scroll to position [159, 0]
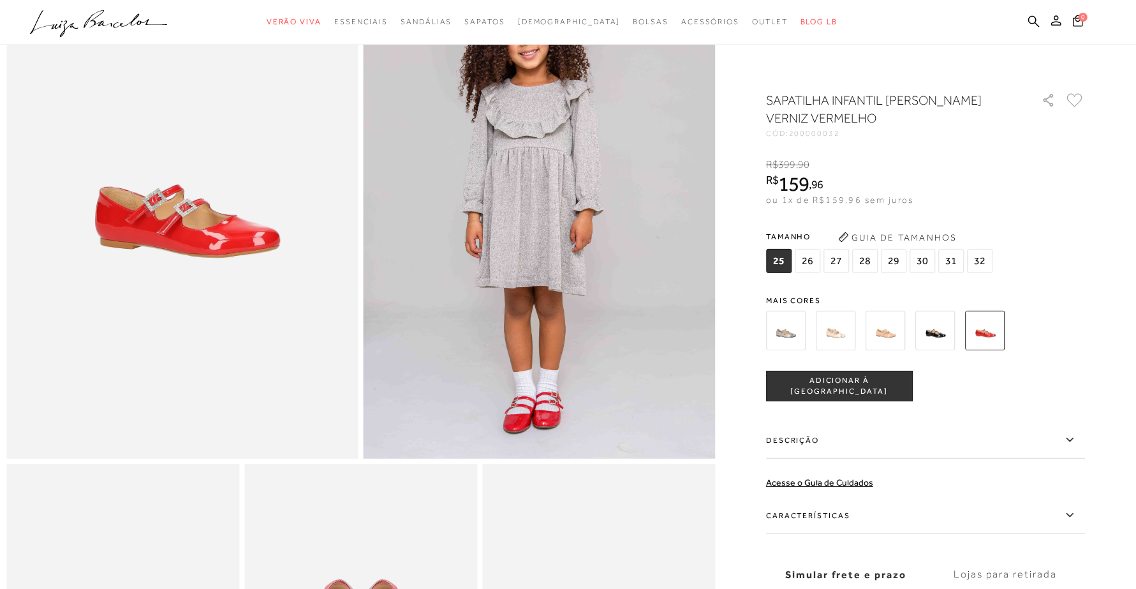
click at [895, 332] on img at bounding box center [886, 331] width 40 height 40
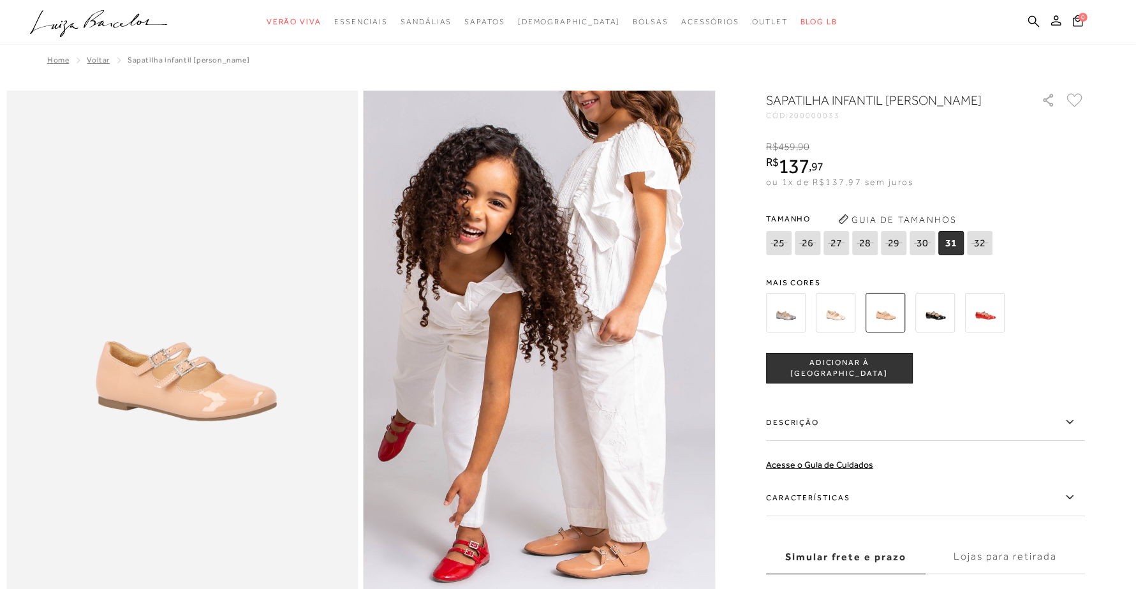
click at [827, 120] on span "200000033" at bounding box center [814, 115] width 51 height 9
copy span "200000033"
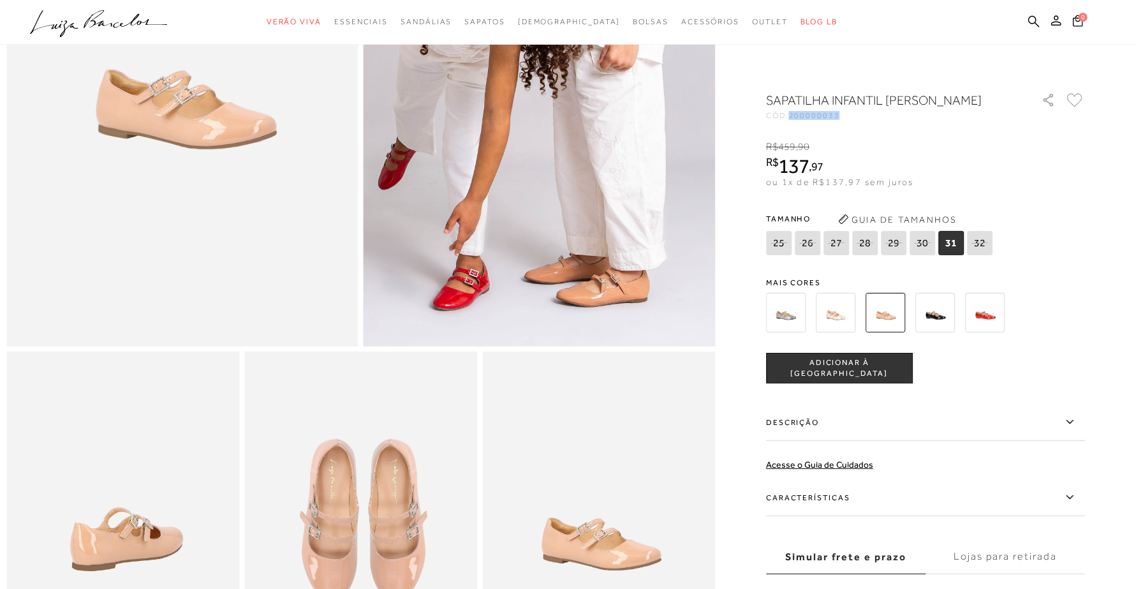
scroll to position [478, 0]
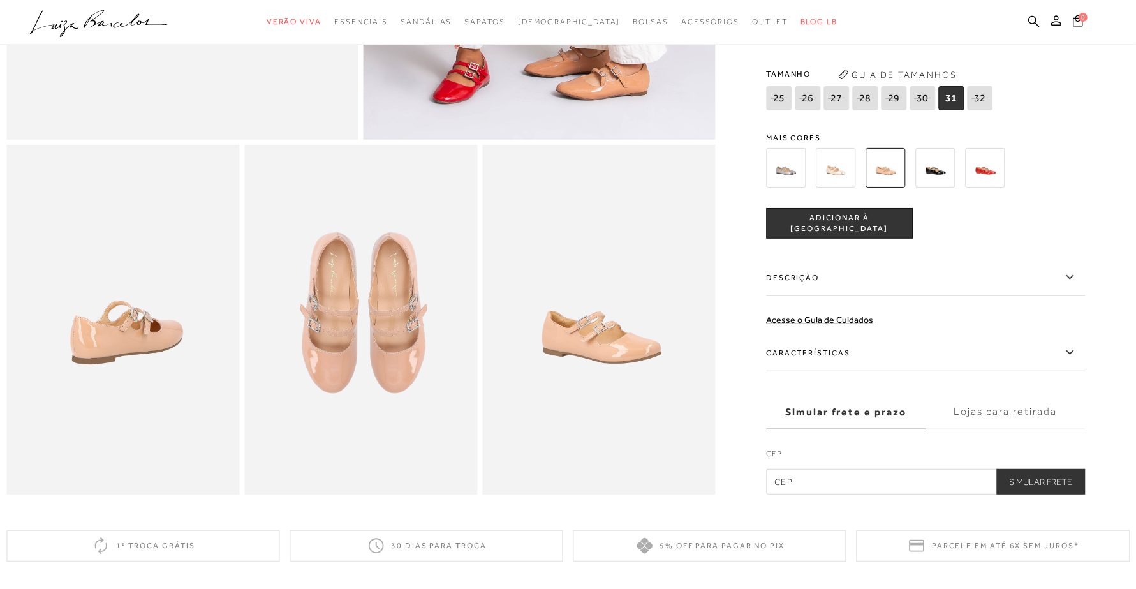
click at [811, 364] on label "Características" at bounding box center [925, 352] width 319 height 37
click at [0, 0] on input "Características" at bounding box center [0, 0] width 0 height 0
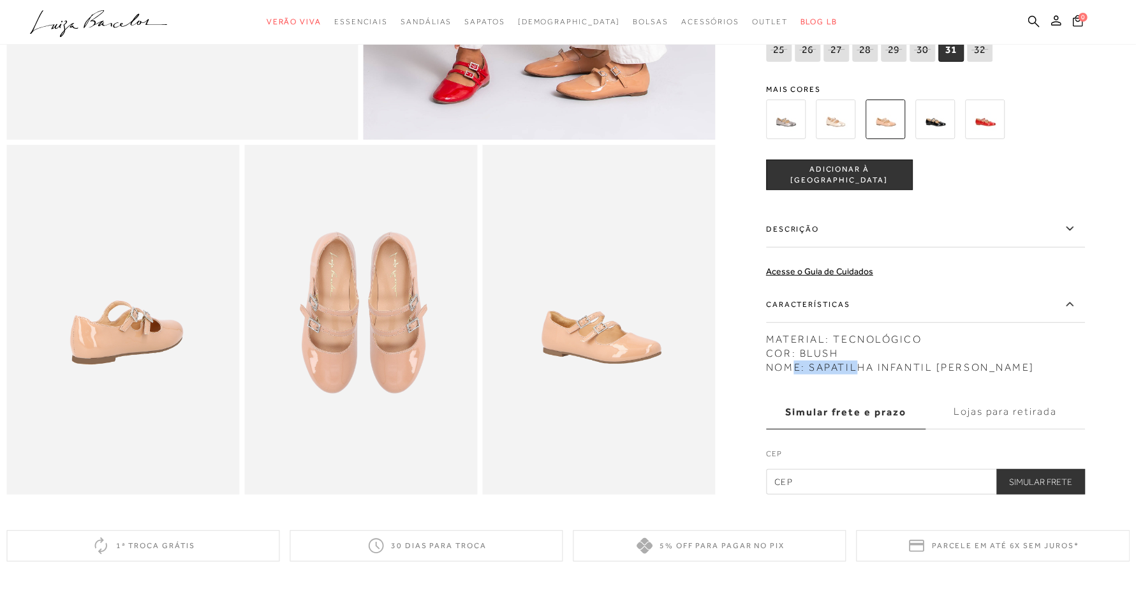
drag, startPoint x: 802, startPoint y: 371, endPoint x: 840, endPoint y: 380, distance: 39.3
click at [854, 374] on div "MATERIAL: TECNOLÓGICO COR: BLUSH NOME: SAPATILHA INFANTIL MARY JANE VERNIZ BLUSH" at bounding box center [925, 350] width 319 height 48
click at [839, 372] on div "MATERIAL: TECNOLÓGICO COR: BLUSH NOME: SAPATILHA INFANTIL MARY JANE VERNIZ BLUSH" at bounding box center [925, 350] width 319 height 48
click at [824, 370] on div "MATERIAL: TECNOLÓGICO COR: BLUSH NOME: SAPATILHA INFANTIL MARY JANE VERNIZ BLUSH" at bounding box center [925, 350] width 319 height 48
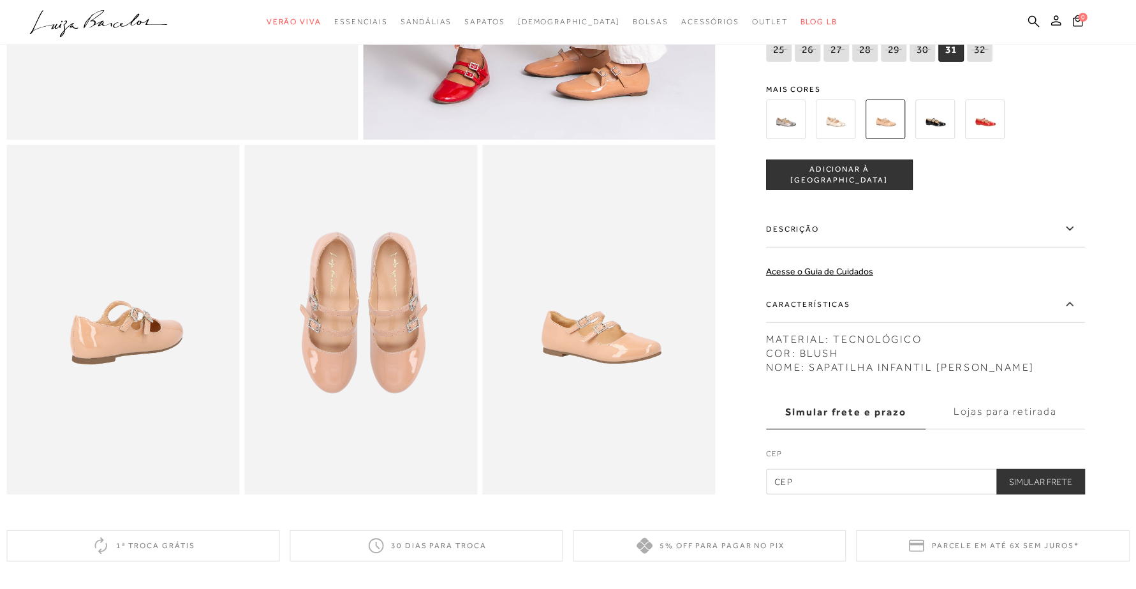
drag, startPoint x: 884, startPoint y: 366, endPoint x: 889, endPoint y: 384, distance: 19.2
click at [926, 374] on div "MATERIAL: TECNOLÓGICO COR: BLUSH NOME: SAPATILHA INFANTIL MARY JANE VERNIZ BLUSH" at bounding box center [925, 350] width 319 height 48
click at [843, 374] on div "MATERIAL: TECNOLÓGICO COR: BLUSH NOME: SAPATILHA INFANTIL MARY JANE VERNIZ BLUSH" at bounding box center [925, 350] width 319 height 48
drag, startPoint x: 812, startPoint y: 366, endPoint x: 822, endPoint y: 378, distance: 15.9
click at [822, 374] on div "MATERIAL: TECNOLÓGICO COR: BLUSH NOME: SAPATILHA INFANTIL MARY JANE VERNIZ BLUSH" at bounding box center [925, 350] width 319 height 48
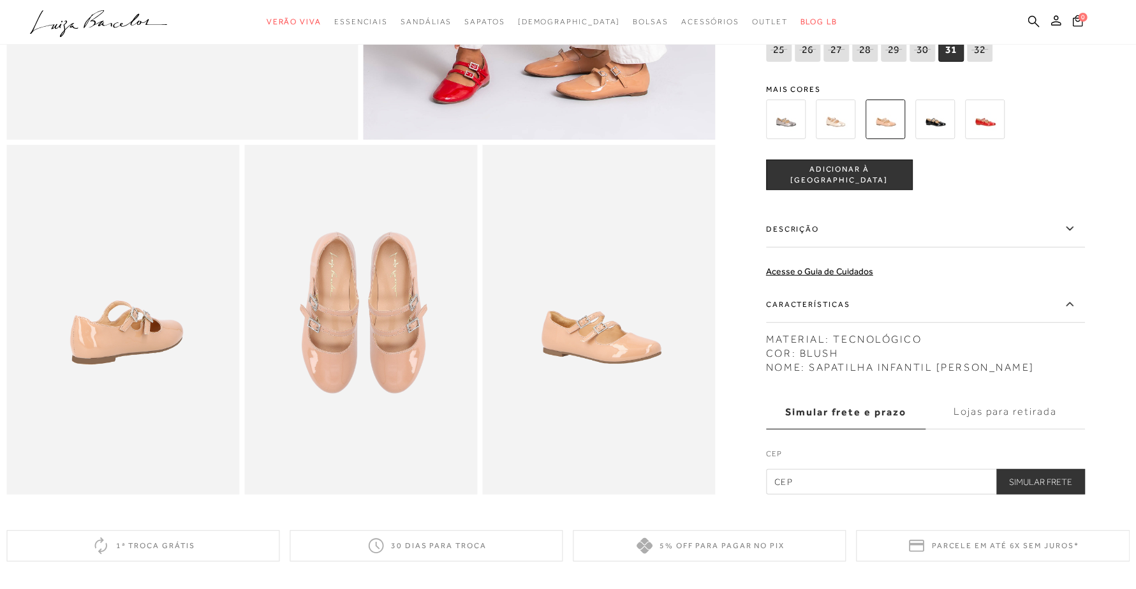
click at [833, 365] on div "MATERIAL: TECNOLÓGICO COR: BLUSH NOME: SAPATILHA INFANTIL MARY JANE VERNIZ BLUSH" at bounding box center [925, 350] width 319 height 48
click at [916, 366] on div "MATERIAL: TECNOLÓGICO COR: BLUSH NOME: SAPATILHA INFANTIL MARY JANE VERNIZ BLUSH" at bounding box center [925, 350] width 319 height 48
drag, startPoint x: 926, startPoint y: 364, endPoint x: 1041, endPoint y: 369, distance: 115.6
click at [1034, 369] on div "MATERIAL: TECNOLÓGICO COR: BLUSH NOME: SAPATILHA INFANTIL MARY JANE VERNIZ BLUSH" at bounding box center [925, 350] width 319 height 48
click at [1041, 368] on div "MATERIAL: TECNOLÓGICO COR: BLUSH NOME: SAPATILHA INFANTIL MARY JANE VERNIZ BLUSH" at bounding box center [925, 350] width 319 height 48
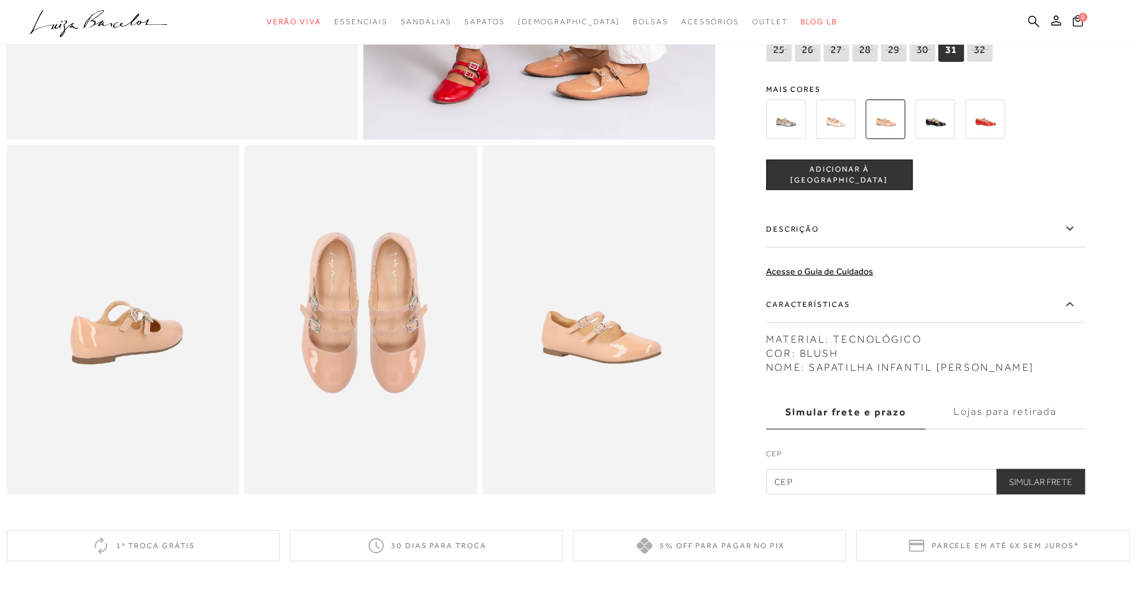
click at [1041, 368] on div "MATERIAL: TECNOLÓGICO COR: BLUSH NOME: SAPATILHA INFANTIL MARY JANE VERNIZ BLUSH" at bounding box center [925, 350] width 319 height 48
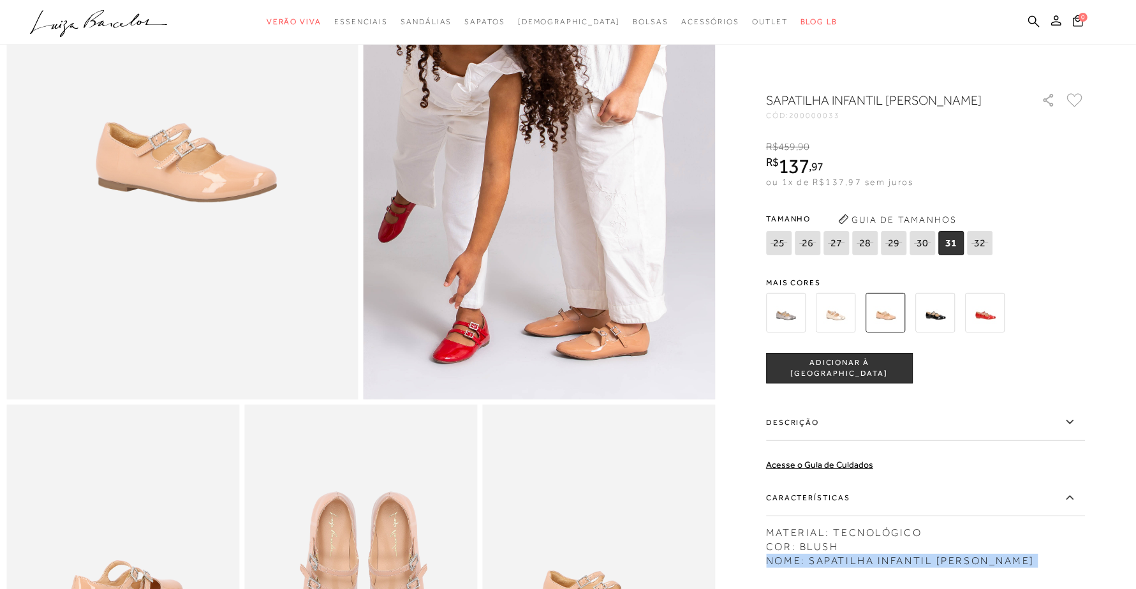
scroll to position [0, 0]
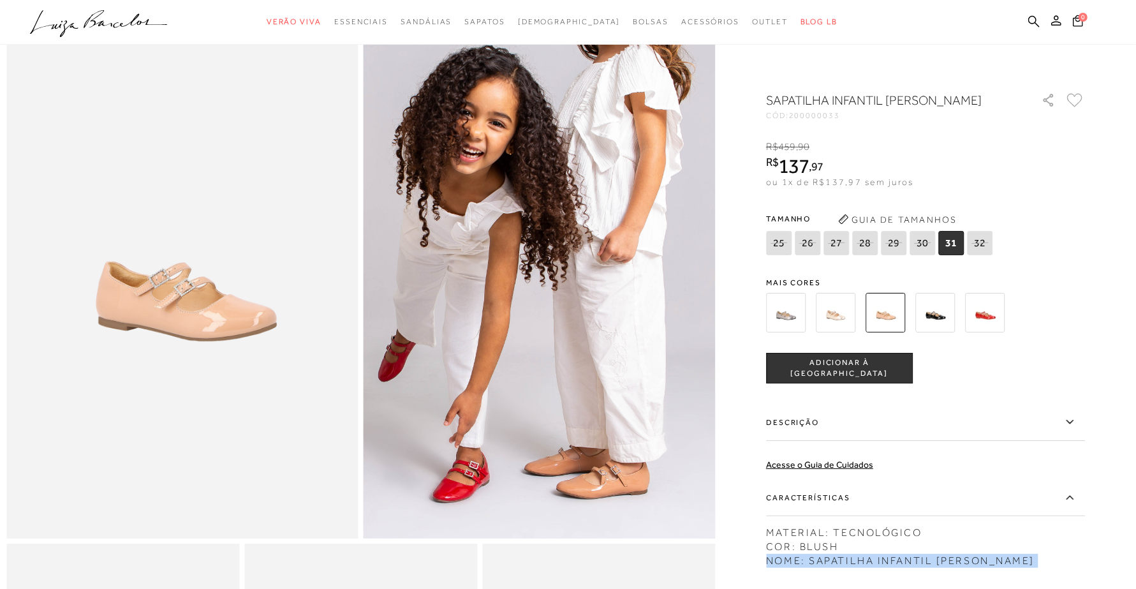
click at [944, 326] on img at bounding box center [936, 313] width 40 height 40
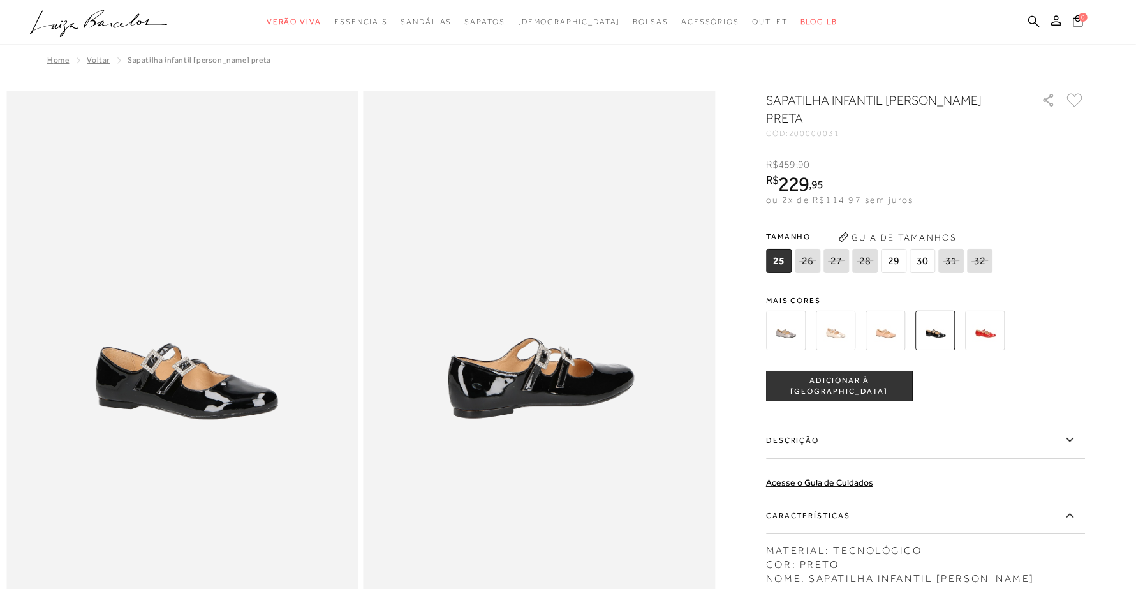
click at [824, 131] on span "200000031" at bounding box center [814, 133] width 51 height 9
copy span "200000031"
click at [900, 336] on img at bounding box center [886, 331] width 40 height 40
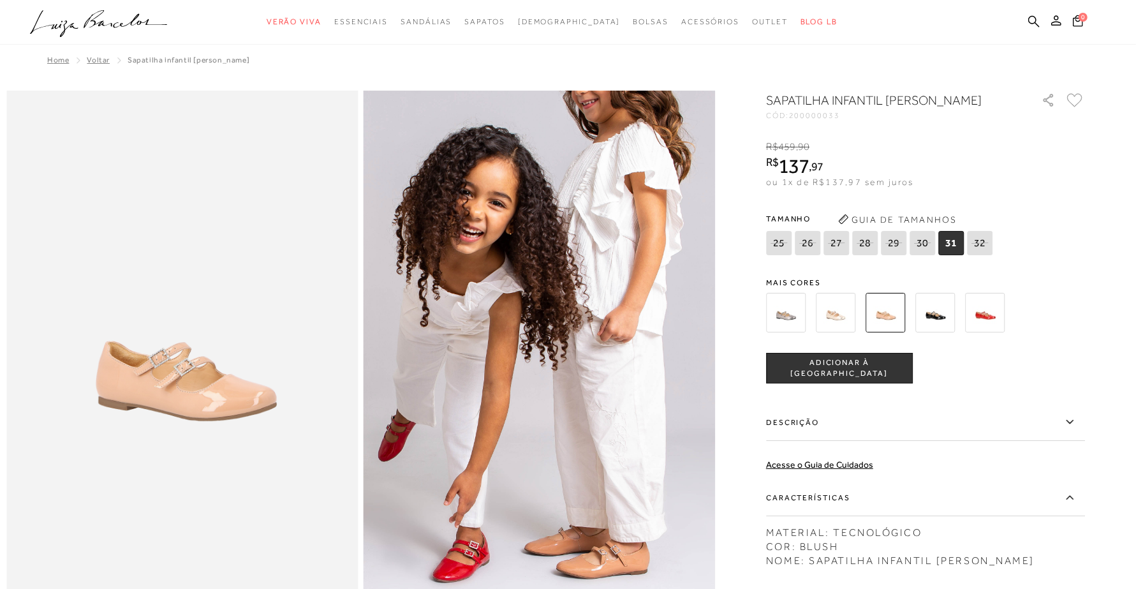
click at [824, 120] on span "200000033" at bounding box center [814, 115] width 51 height 9
copy span "200000033"
click at [1000, 325] on img at bounding box center [985, 313] width 40 height 40
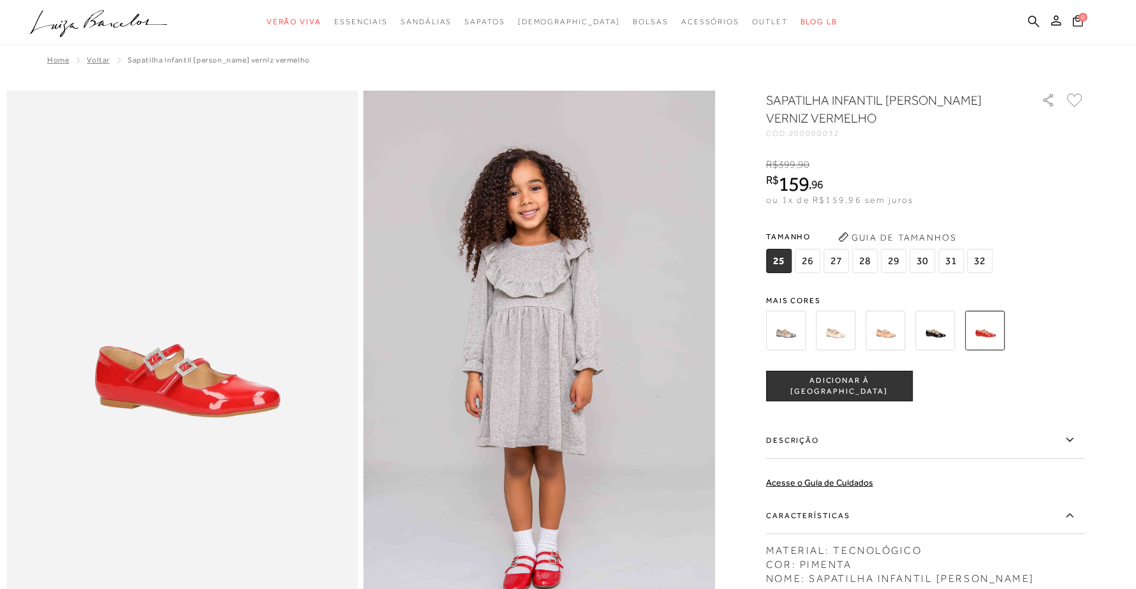
click at [831, 130] on span "200000032" at bounding box center [814, 133] width 51 height 9
copy span "200000032"
click at [843, 322] on img at bounding box center [836, 331] width 40 height 40
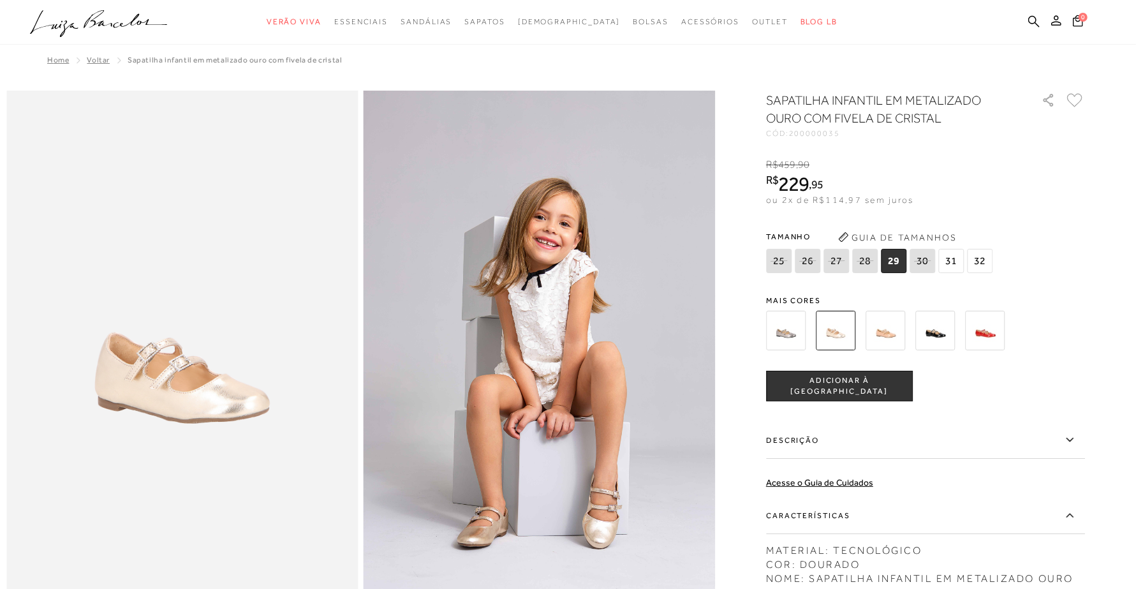
click at [833, 122] on h1 "SAPATILHA INFANTIL EM METALIZADO OURO COM FIVELA DE CRISTAL" at bounding box center [885, 109] width 239 height 36
click at [833, 126] on h1 "SAPATILHA INFANTIL EM METALIZADO OURO COM FIVELA DE CRISTAL" at bounding box center [885, 109] width 239 height 36
click at [831, 131] on span "200000035" at bounding box center [814, 133] width 51 height 9
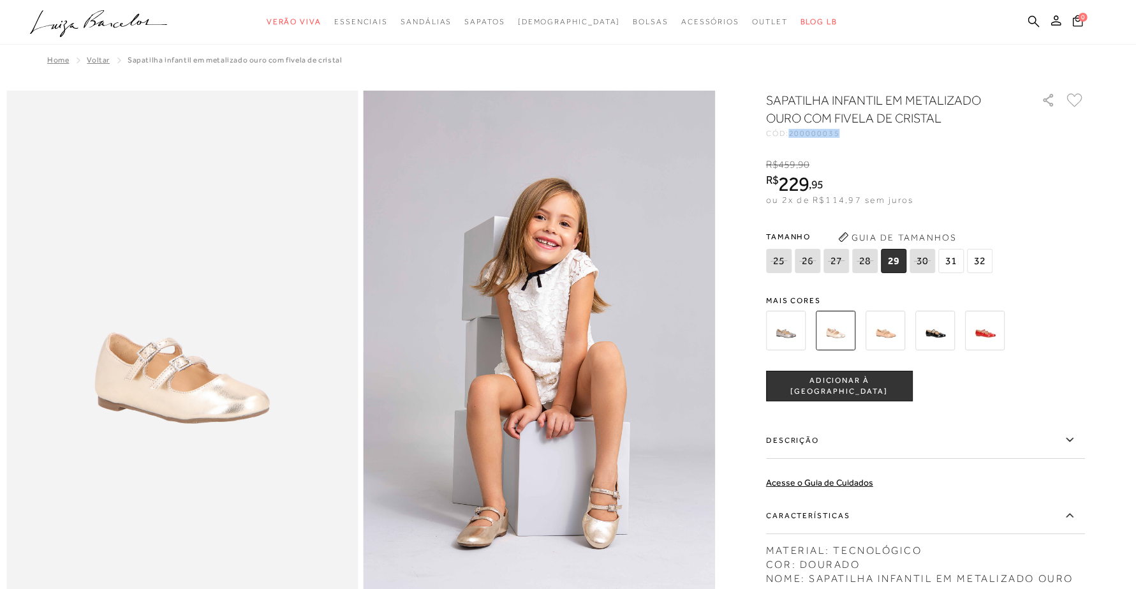
copy span "200000035"
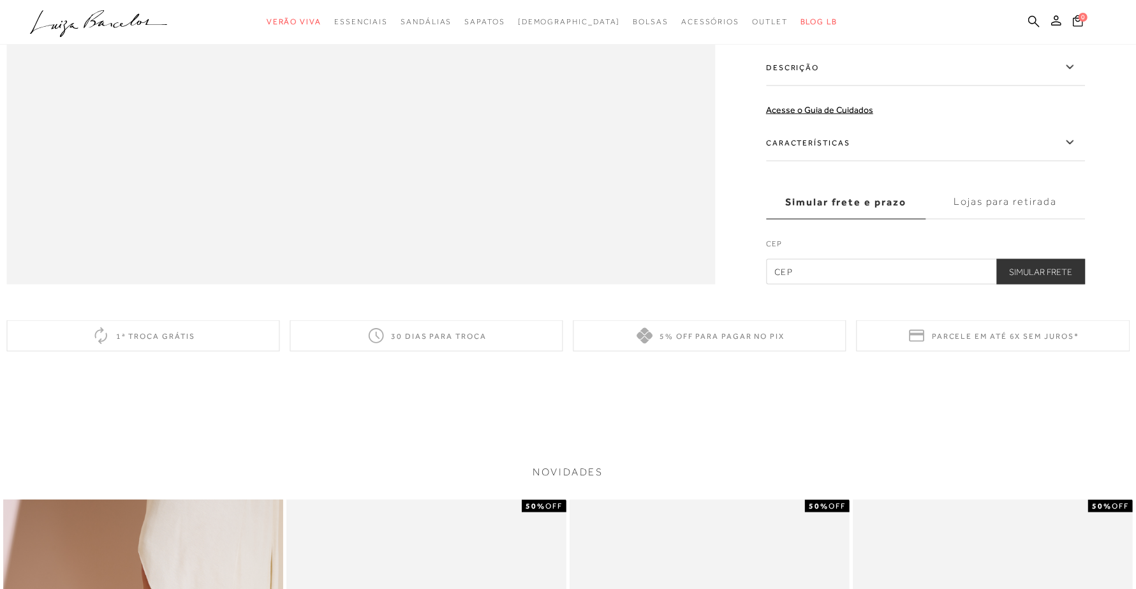
scroll to position [1754, 0]
click at [992, 221] on label "Lojas para retirada" at bounding box center [1005, 204] width 159 height 34
click at [0, 0] on input "Lojas para retirada" at bounding box center [0, 0] width 0 height 0
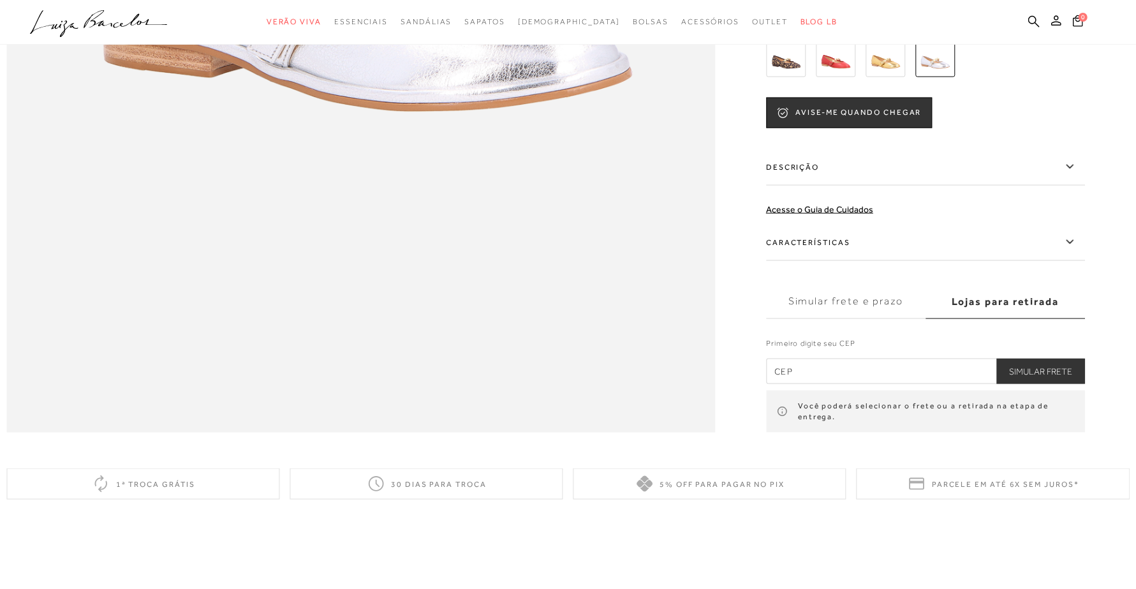
scroll to position [1595, 0]
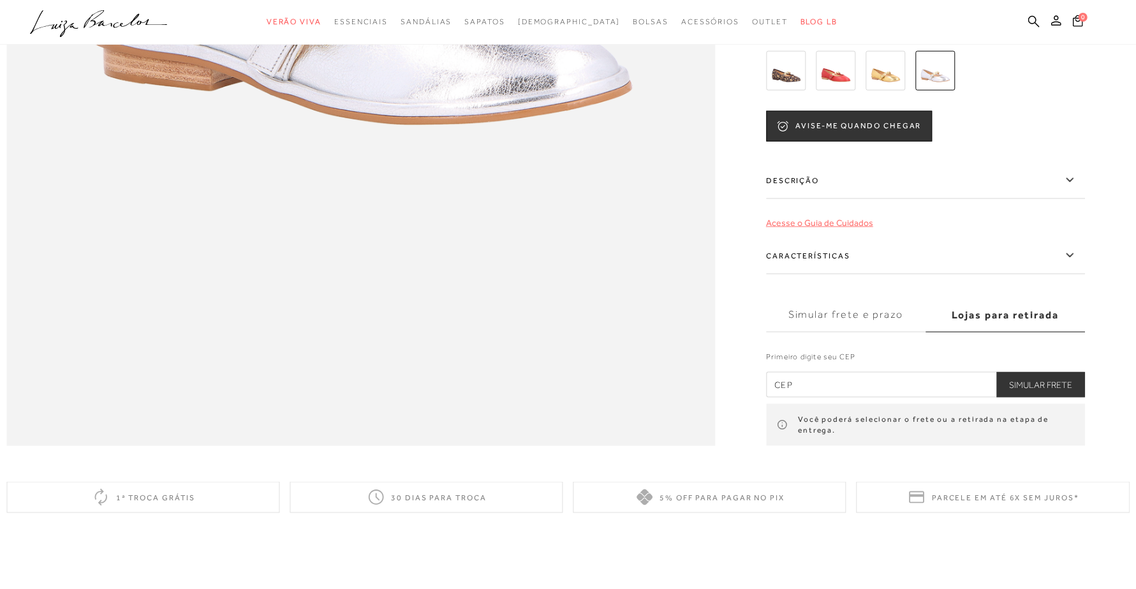
click at [842, 228] on link "Acesse o Guia de Cuidados" at bounding box center [819, 223] width 107 height 10
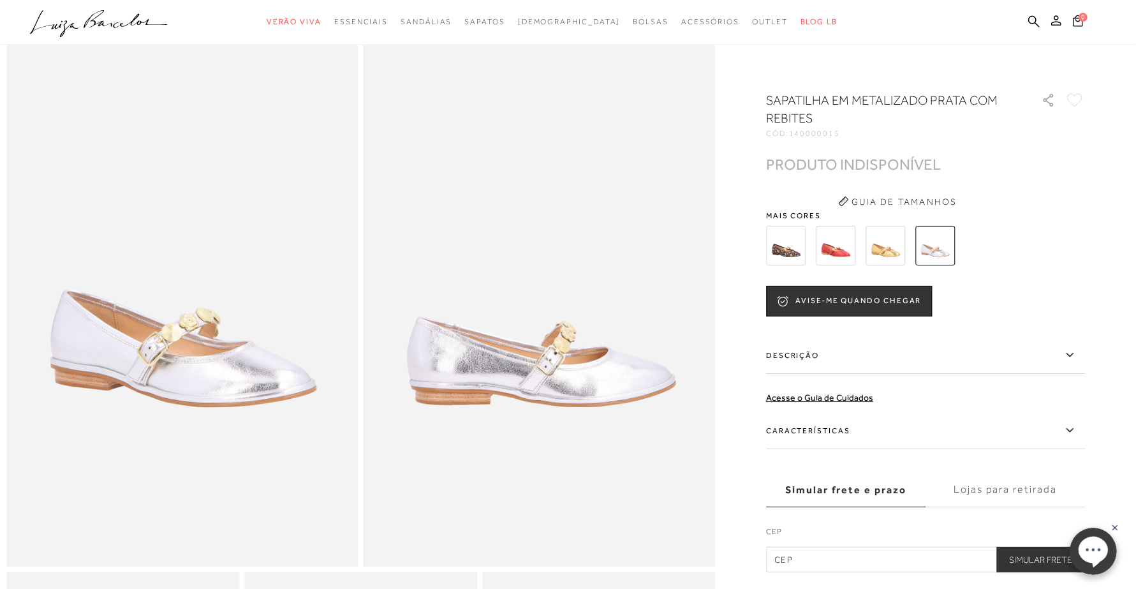
scroll to position [80, 0]
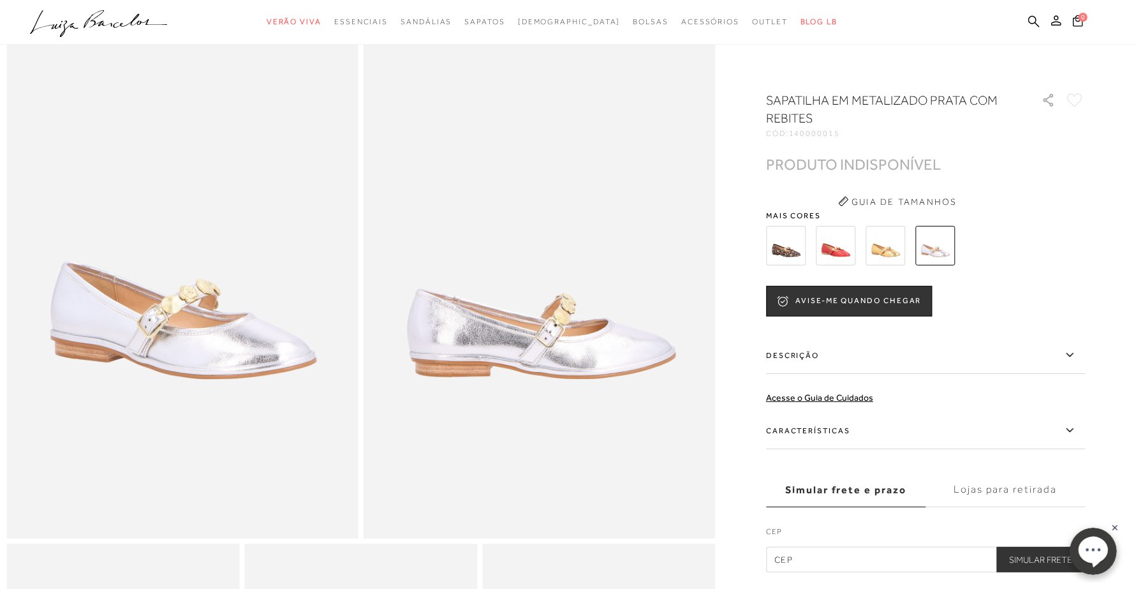
click at [824, 426] on label "Características" at bounding box center [925, 430] width 319 height 37
click at [0, 0] on input "Características" at bounding box center [0, 0] width 0 height 0
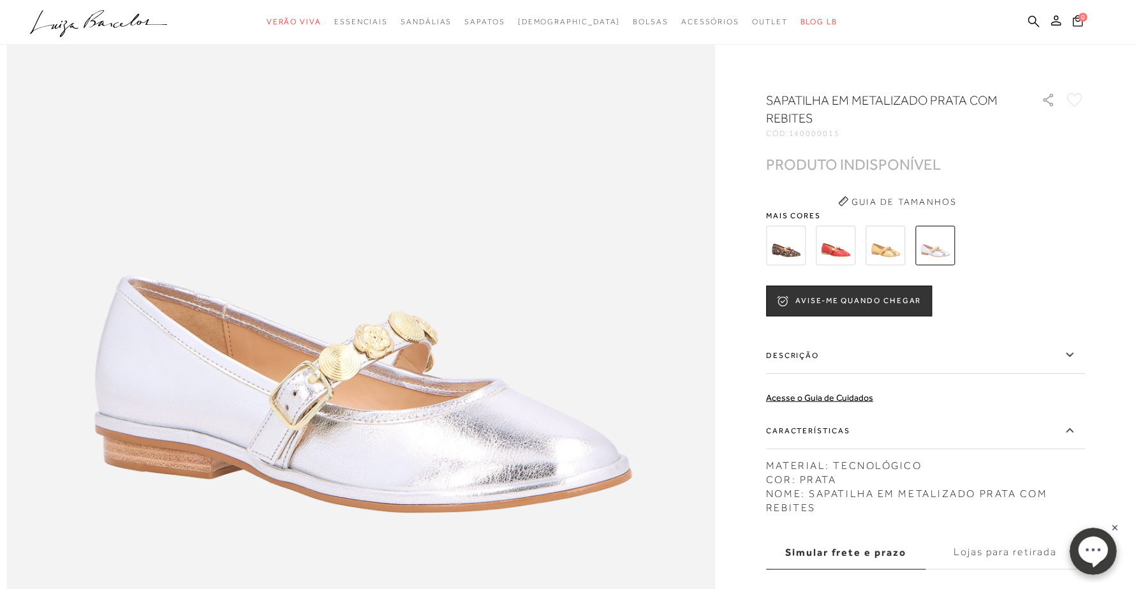
scroll to position [1196, 0]
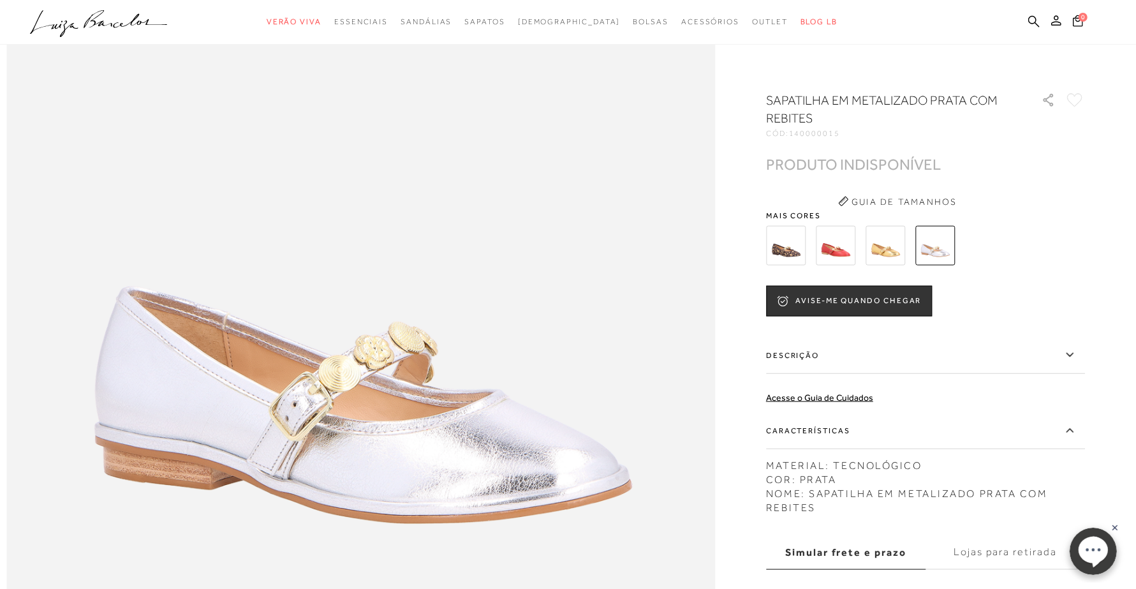
click at [879, 198] on button "Guia de Tamanhos" at bounding box center [898, 201] width 128 height 20
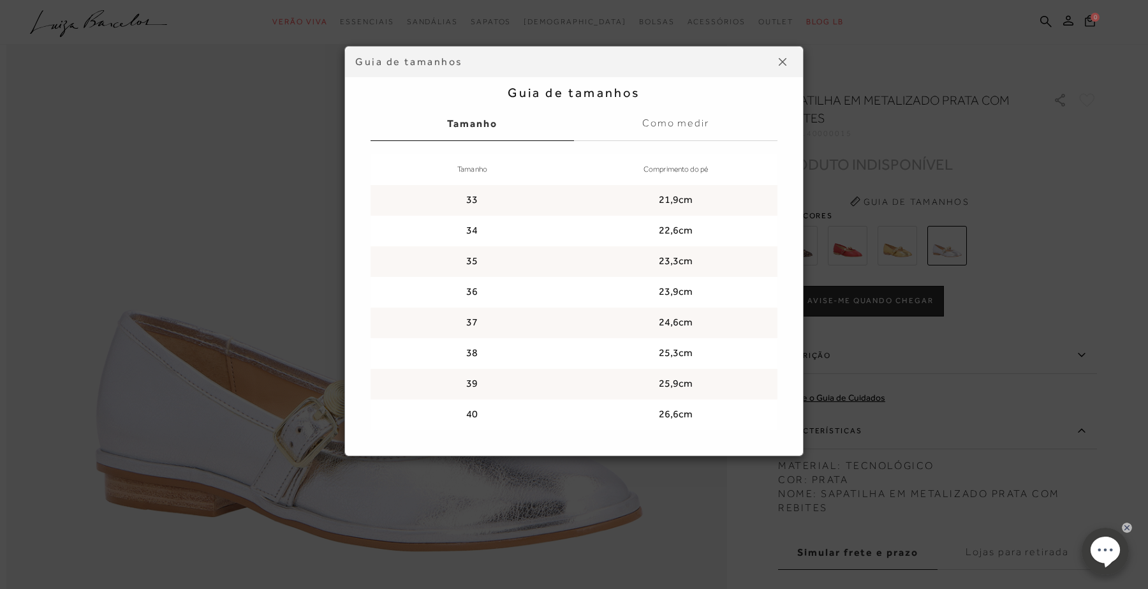
click at [779, 59] on img at bounding box center [783, 62] width 8 height 8
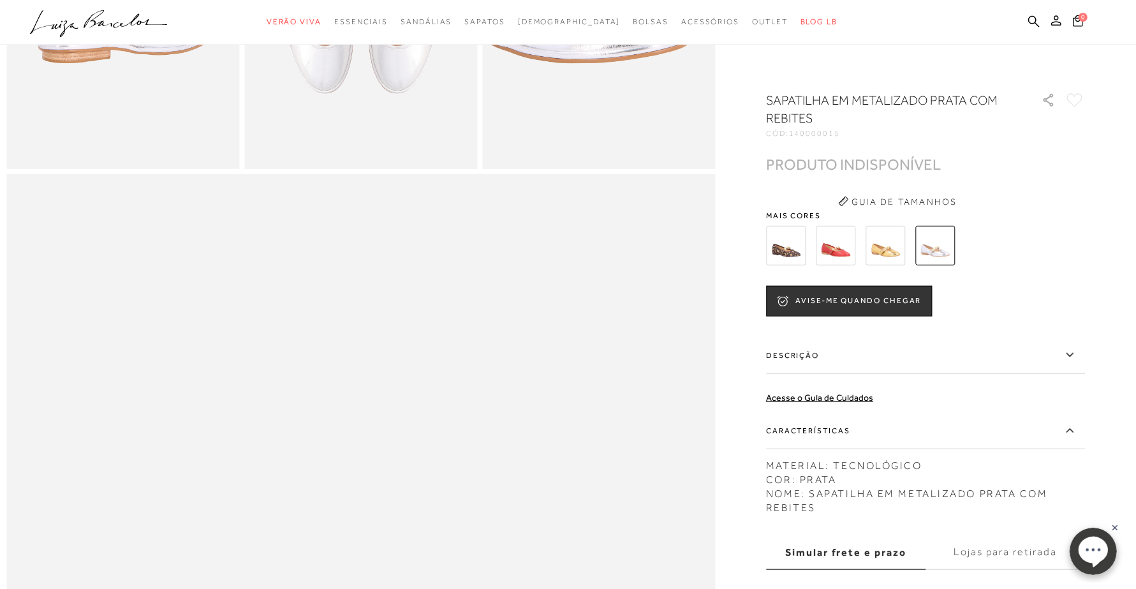
scroll to position [718, 0]
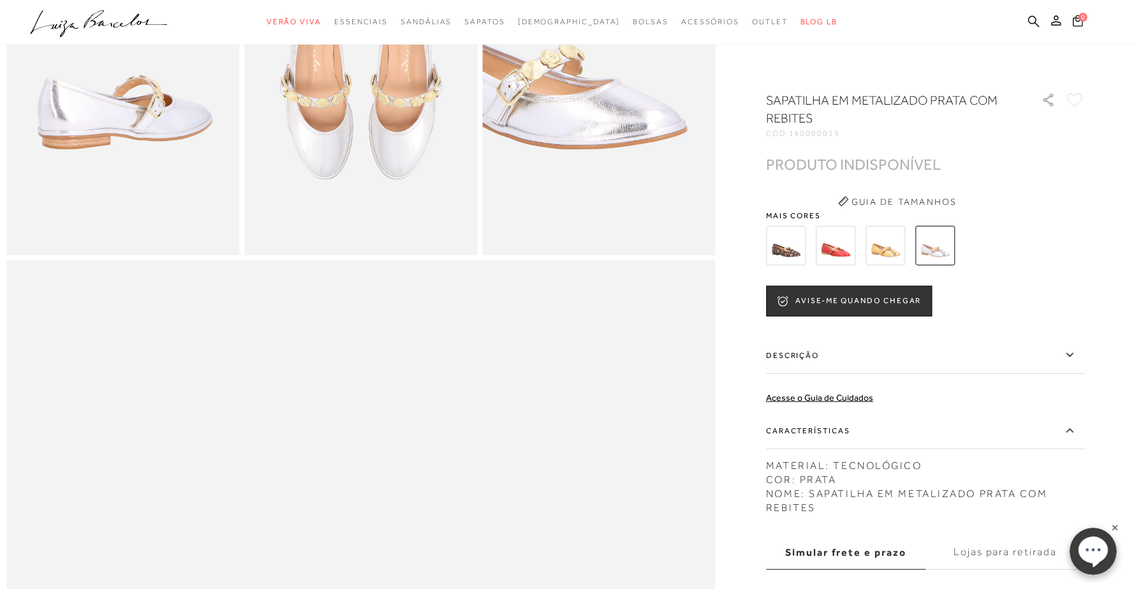
click at [903, 202] on button "Guia de Tamanhos" at bounding box center [898, 201] width 128 height 20
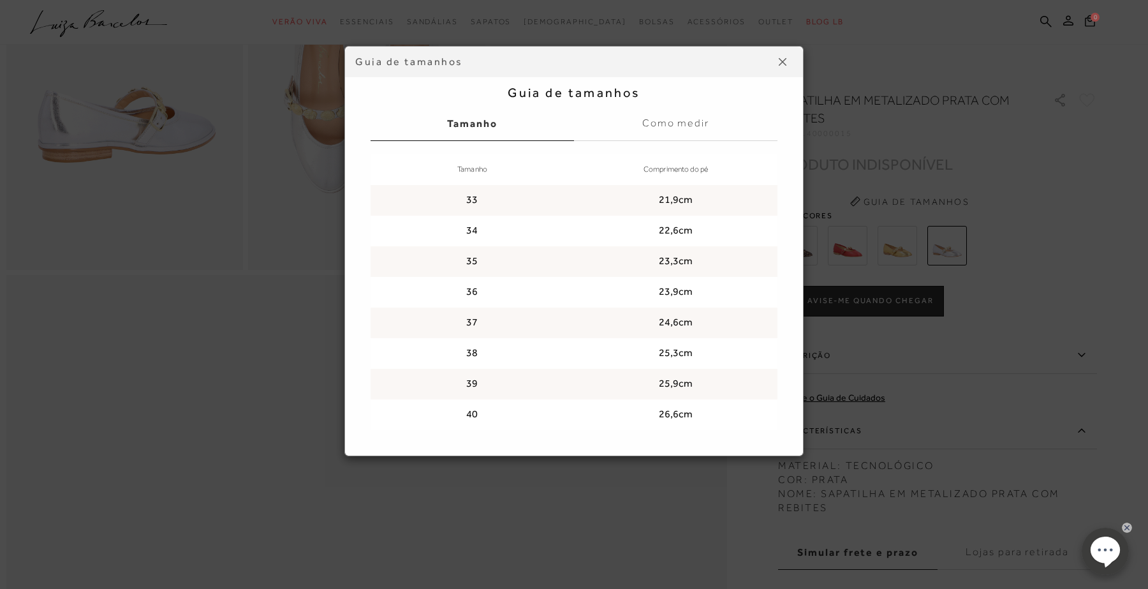
click at [780, 58] on img at bounding box center [783, 62] width 8 height 8
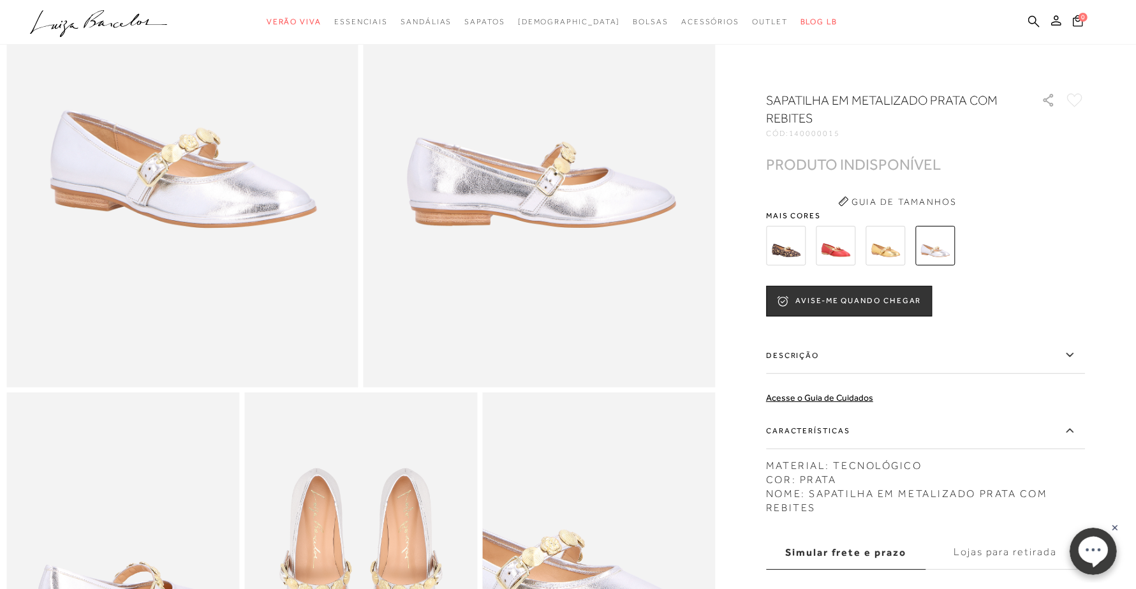
scroll to position [319, 0]
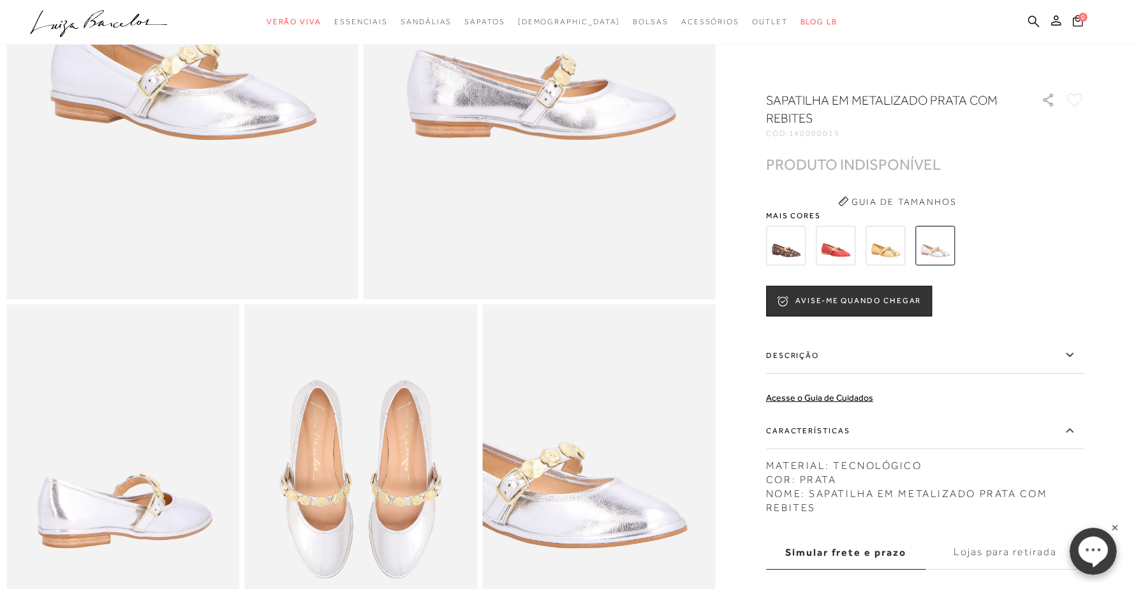
click at [901, 252] on img at bounding box center [886, 246] width 40 height 40
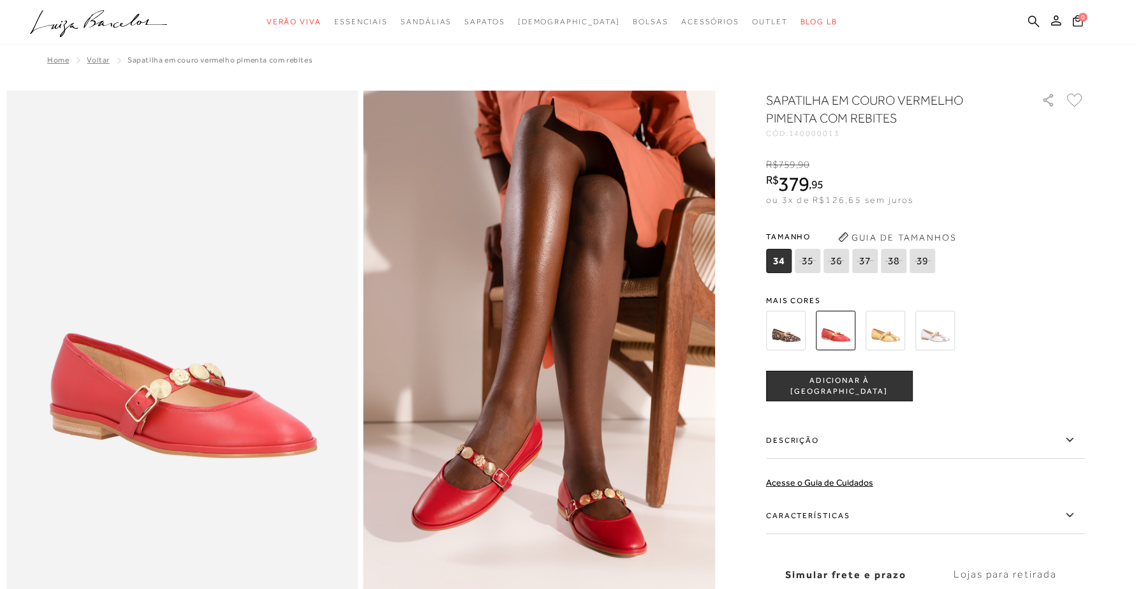
click at [799, 338] on img at bounding box center [786, 331] width 40 height 40
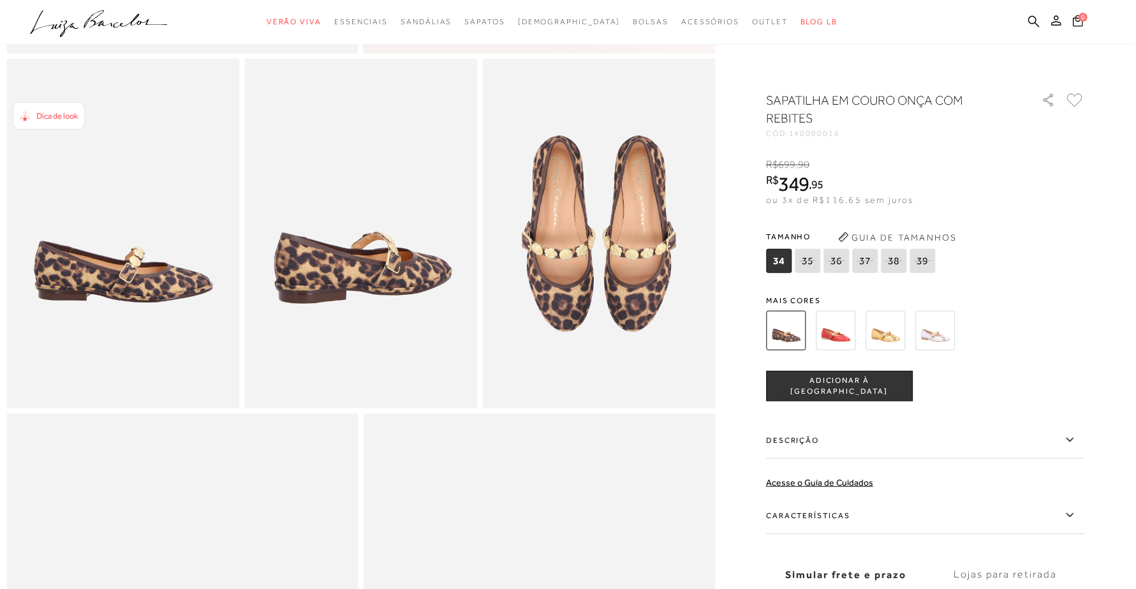
scroll to position [399, 0]
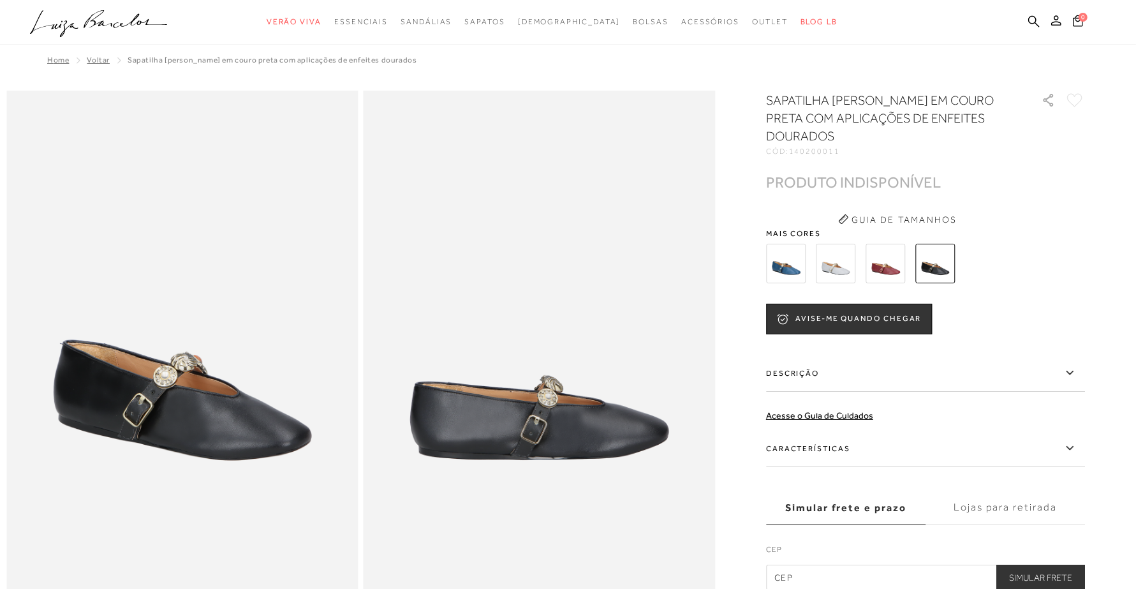
click at [894, 259] on img at bounding box center [886, 264] width 40 height 40
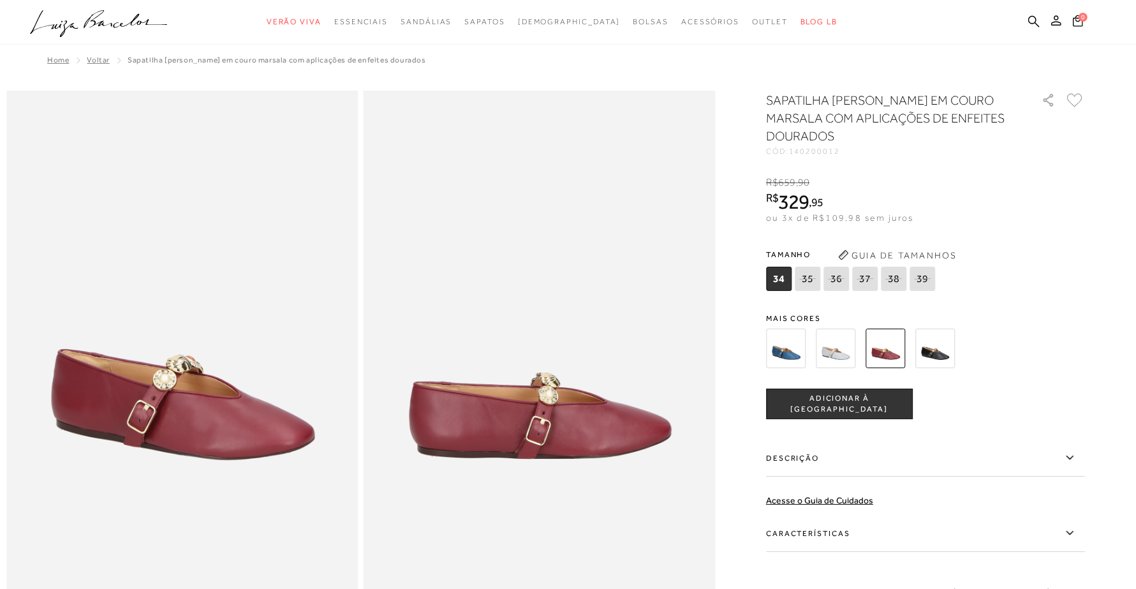
click at [850, 351] on img at bounding box center [836, 349] width 40 height 40
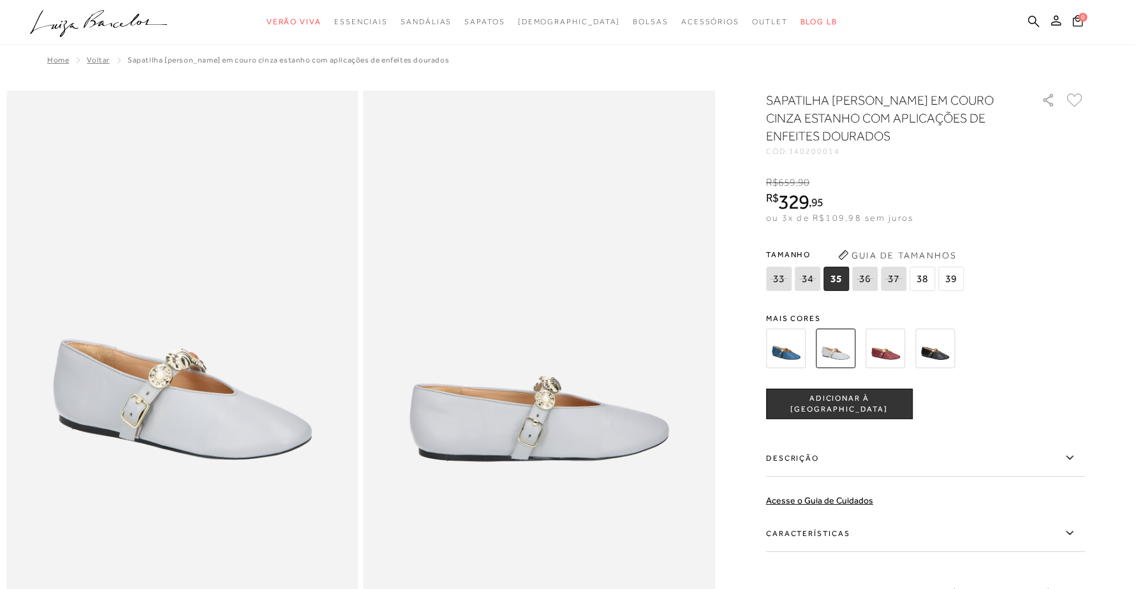
click at [804, 348] on img at bounding box center [786, 349] width 40 height 40
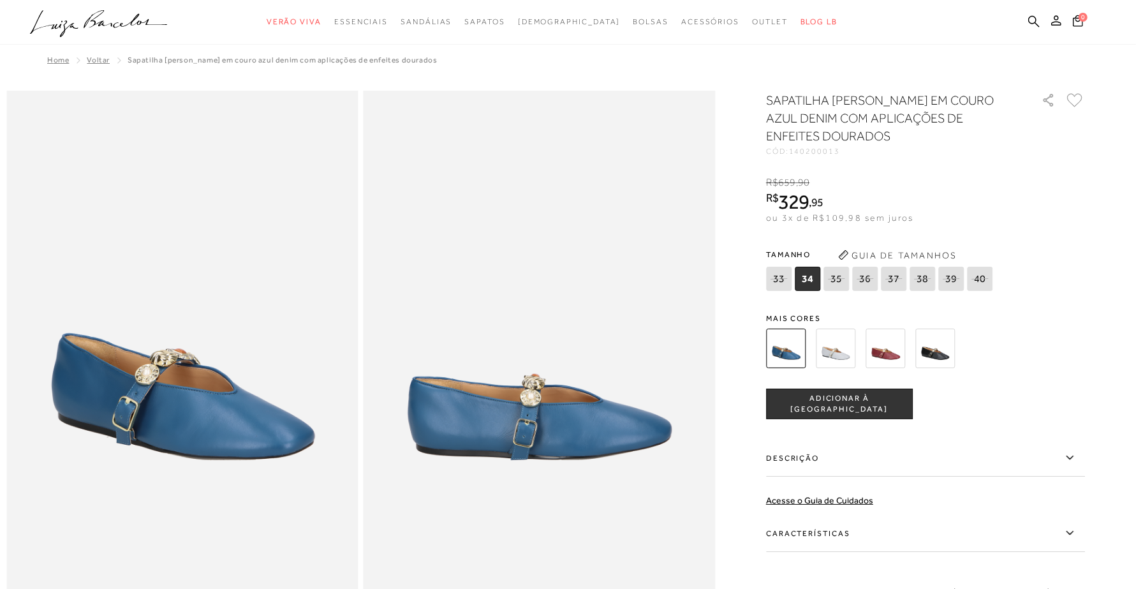
click at [898, 351] on img at bounding box center [886, 349] width 40 height 40
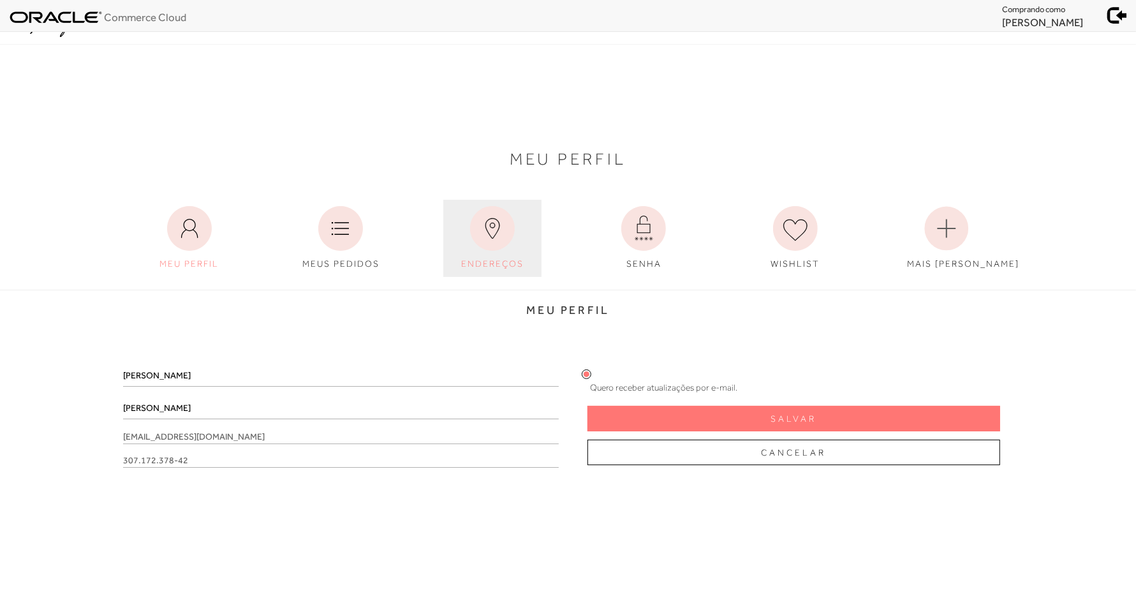
click at [482, 243] on icon at bounding box center [492, 228] width 45 height 45
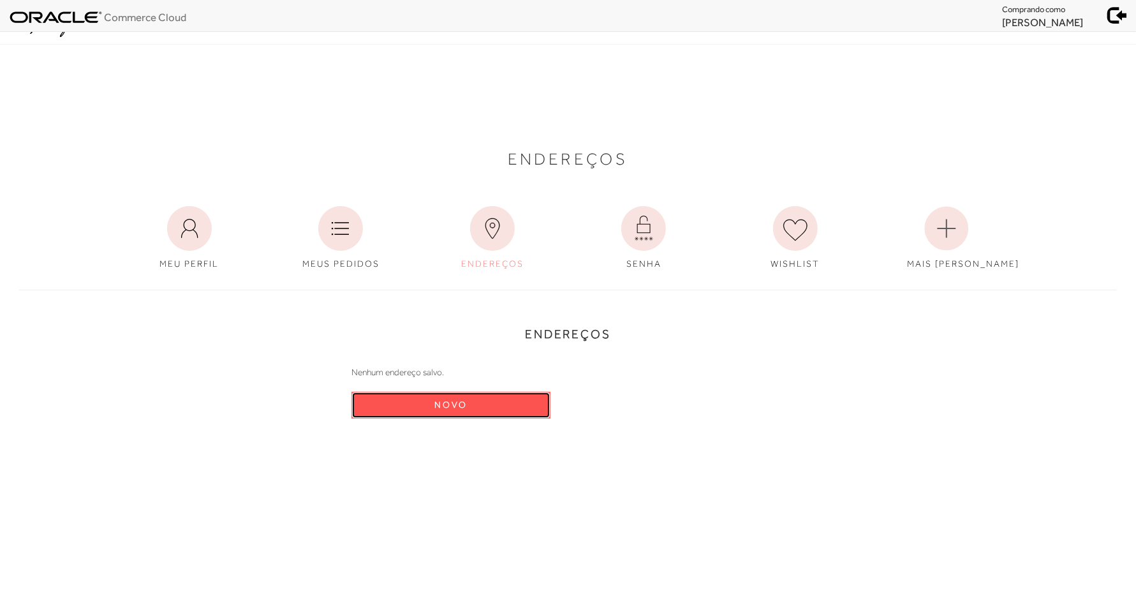
click at [457, 400] on span "Novo" at bounding box center [450, 405] width 33 height 12
select select "BR"
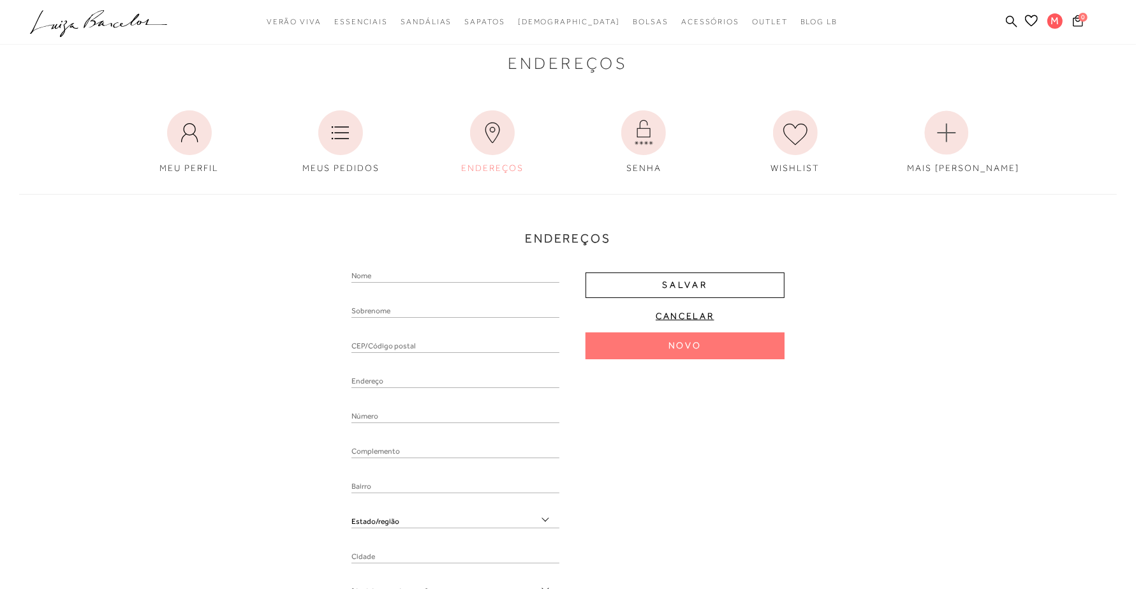
scroll to position [80, 0]
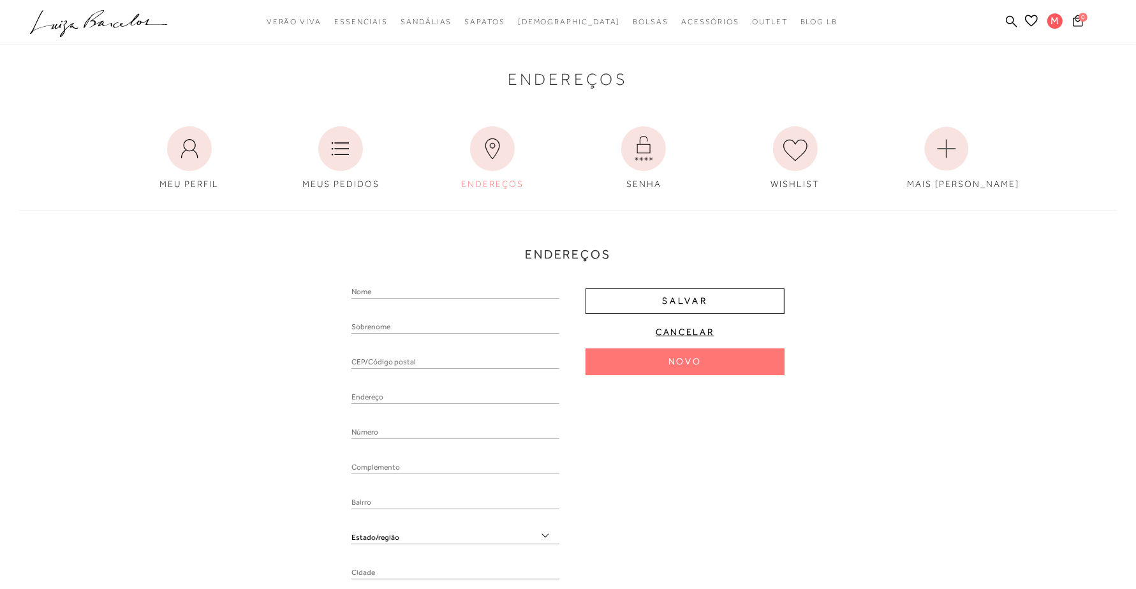
click at [401, 295] on input "text" at bounding box center [456, 292] width 208 height 13
type input "S"
type input "[PERSON_NAME]"
click at [390, 316] on div "[PERSON_NAME] Estado/região" at bounding box center [456, 472] width 208 height 373
click at [391, 325] on input "text" at bounding box center [456, 327] width 208 height 13
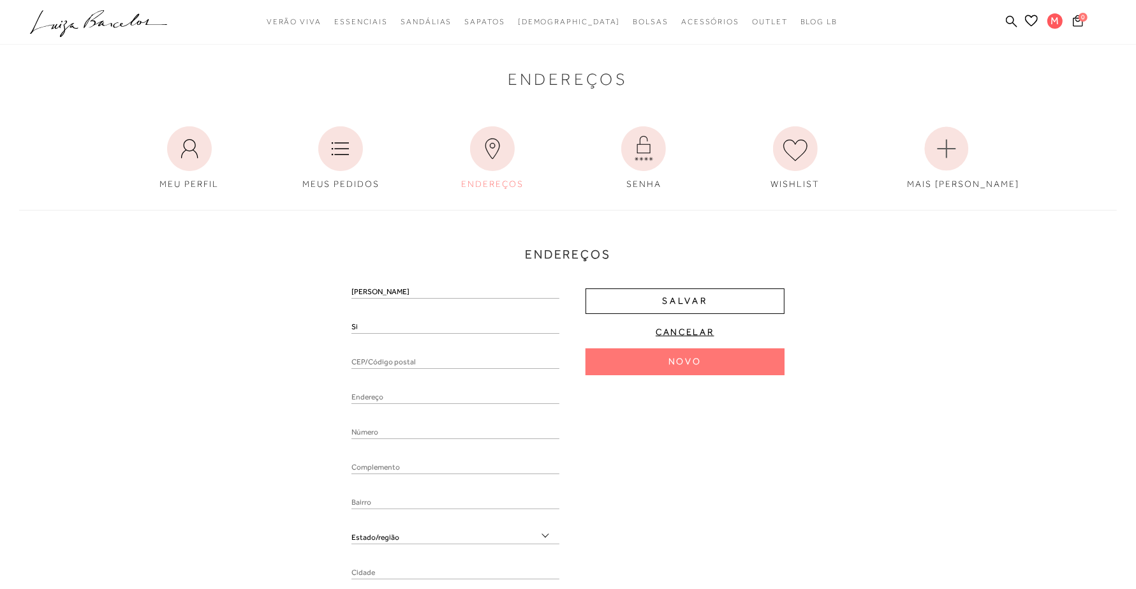
type input "[PERSON_NAME]"
click at [413, 364] on input "text" at bounding box center [456, 362] width 208 height 13
click at [436, 359] on input "text" at bounding box center [456, 362] width 208 height 13
click at [373, 360] on input "12031630" at bounding box center [456, 362] width 208 height 13
type input "12031-630"
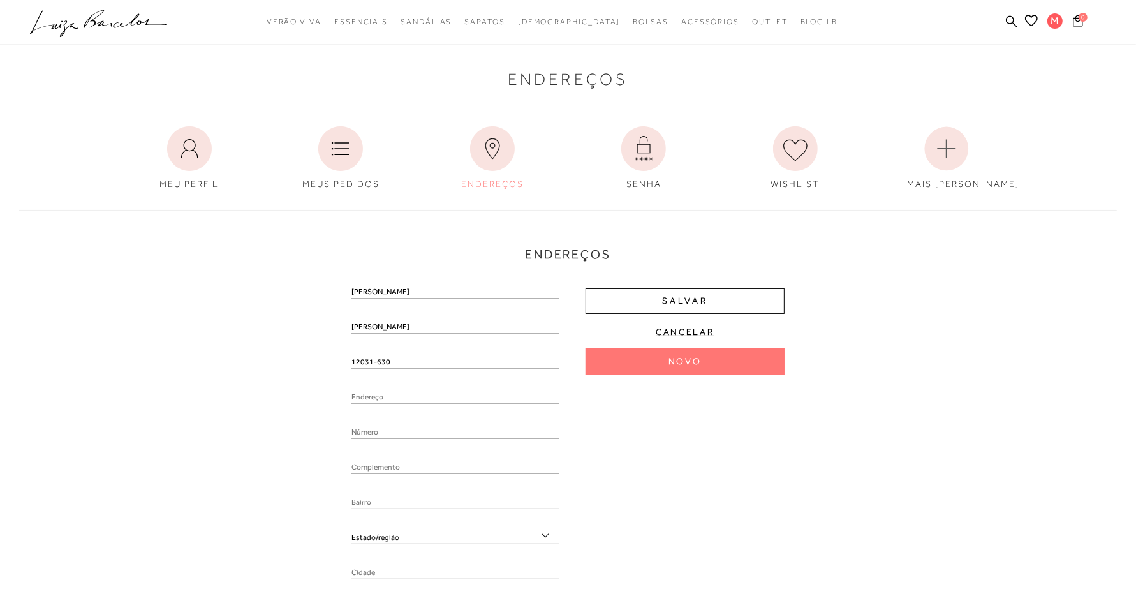
click at [422, 391] on input "text" at bounding box center [456, 397] width 208 height 13
type input "Rua Coronel [PERSON_NAME]"
type input "Jardim Independência"
select select "SP"
type input "Taubaté"
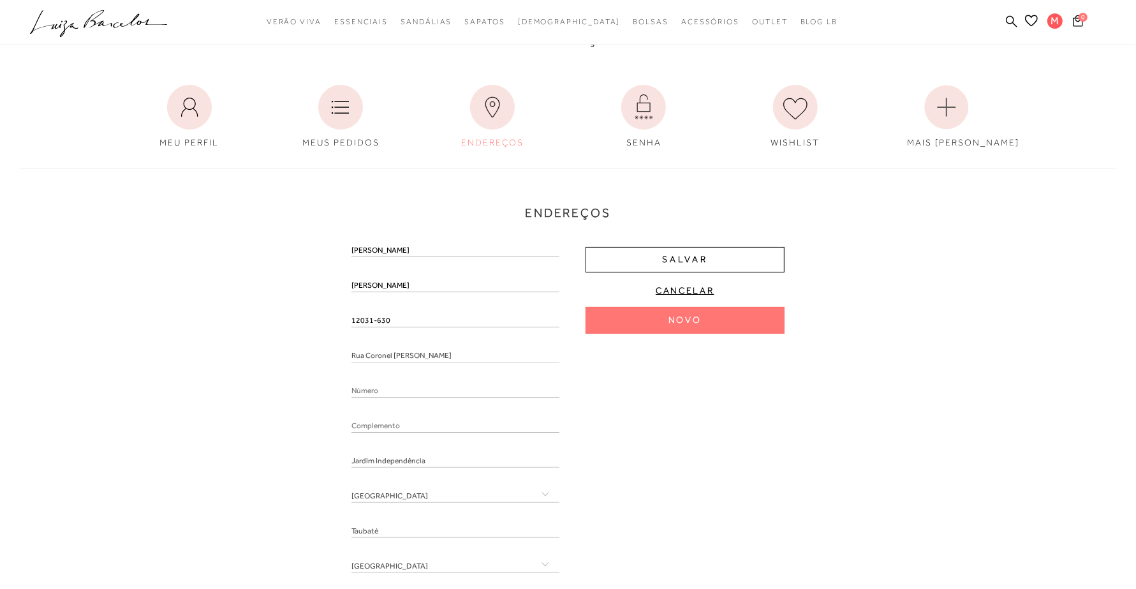
scroll to position [159, 0]
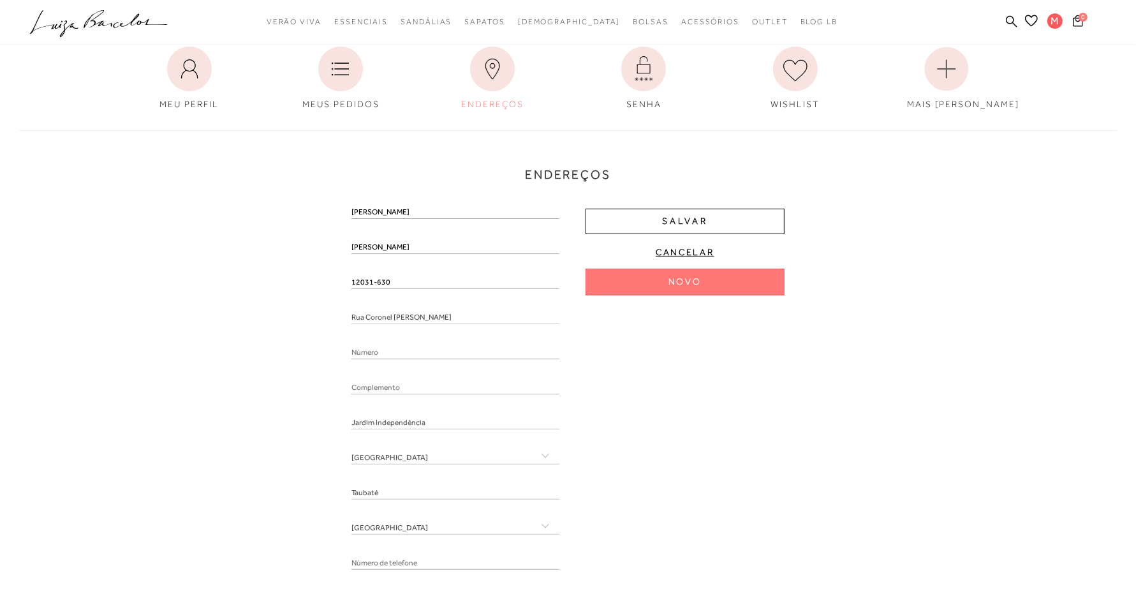
click at [425, 352] on input "number" at bounding box center [456, 352] width 208 height 13
type input "225"
click at [422, 387] on input "text" at bounding box center [456, 388] width 208 height 13
type input "Casa"
click at [681, 406] on div "[PERSON_NAME] Silva 12031-630 [GEOGRAPHIC_DATA][PERSON_NAME] 225 Casa [GEOGRAPH…" at bounding box center [568, 392] width 433 height 373
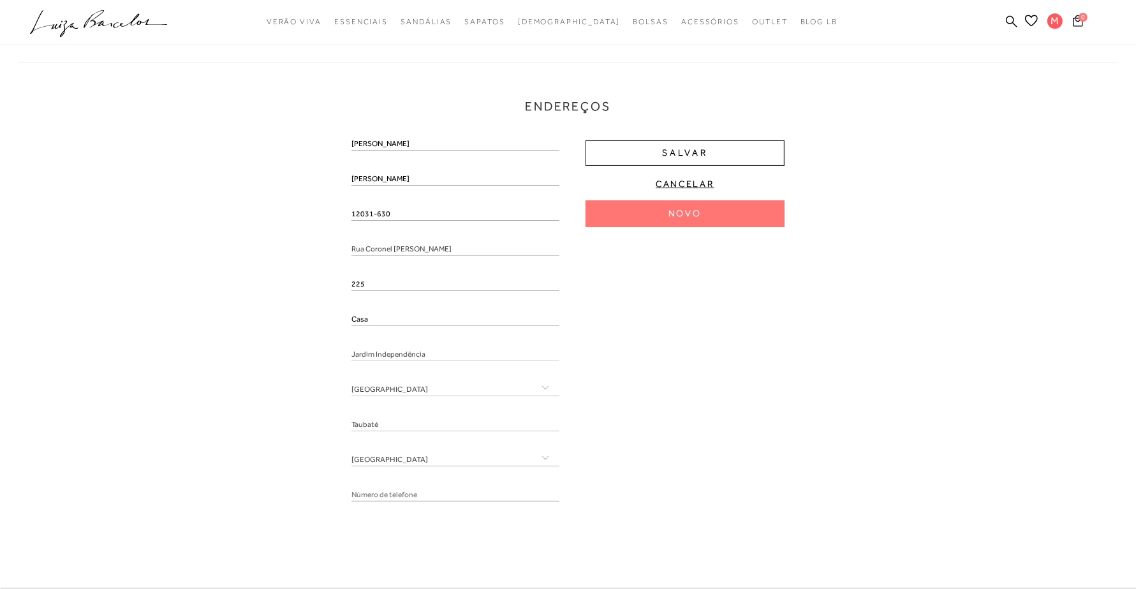
scroll to position [319, 0]
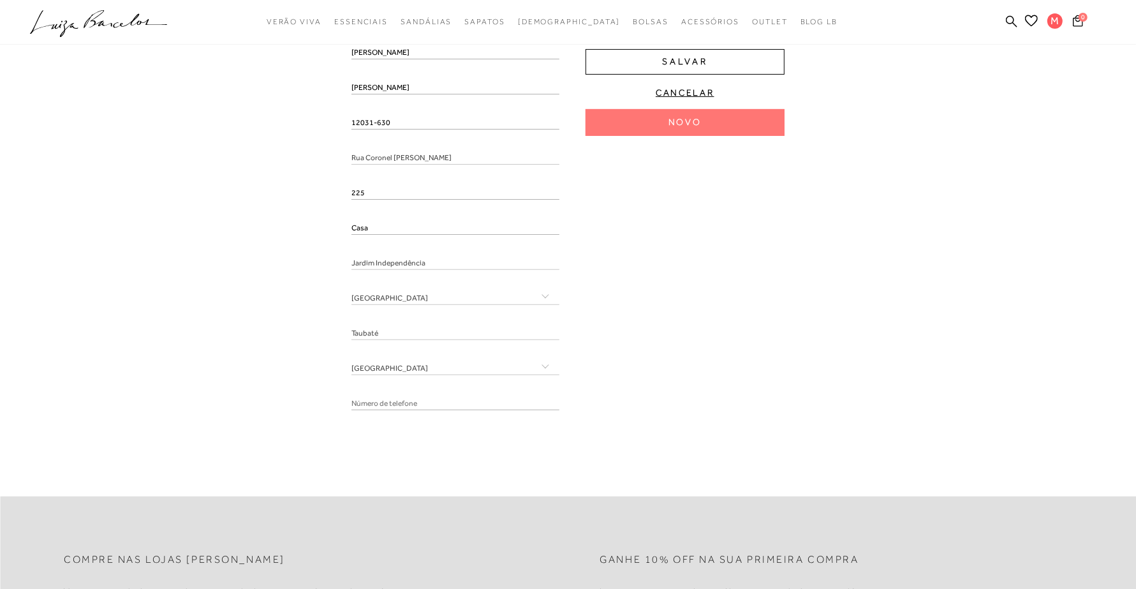
click at [461, 397] on input "tel" at bounding box center [456, 403] width 208 height 13
click at [413, 397] on input "tel" at bounding box center [456, 403] width 208 height 13
paste input "[PHONE_NUMBER]"
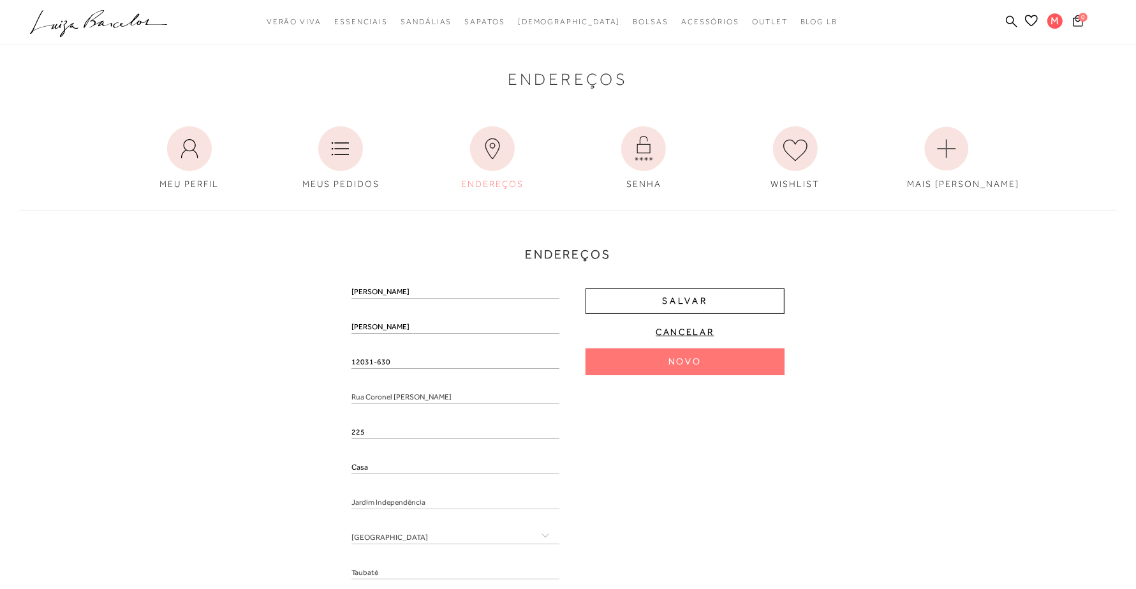
scroll to position [159, 0]
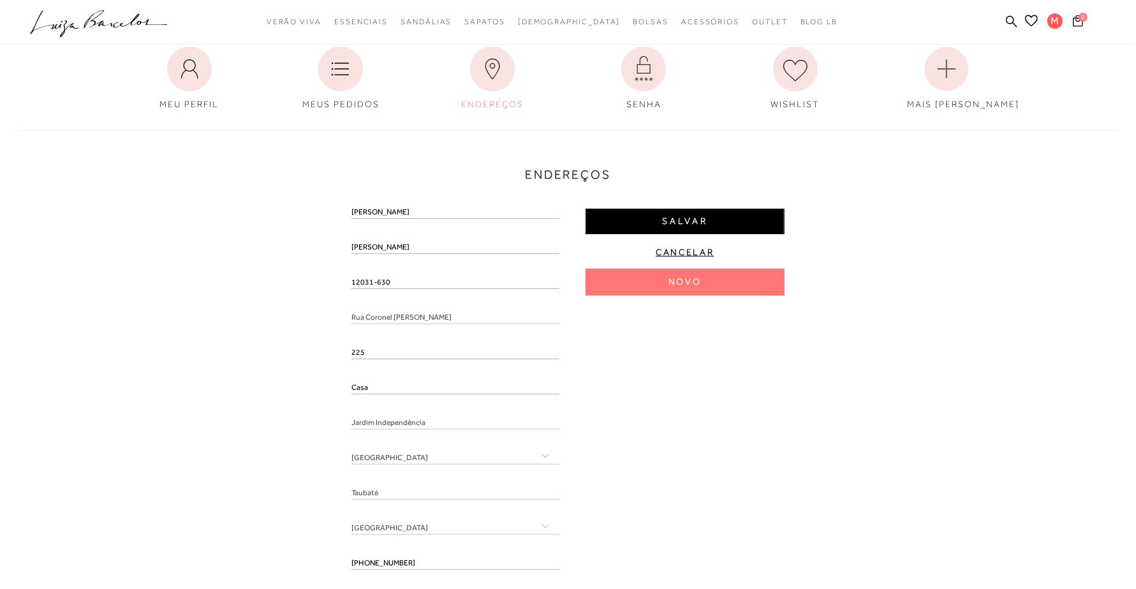
type input "[PHONE_NUMBER]"
click at [703, 225] on span "Salvar" at bounding box center [685, 221] width 46 height 12
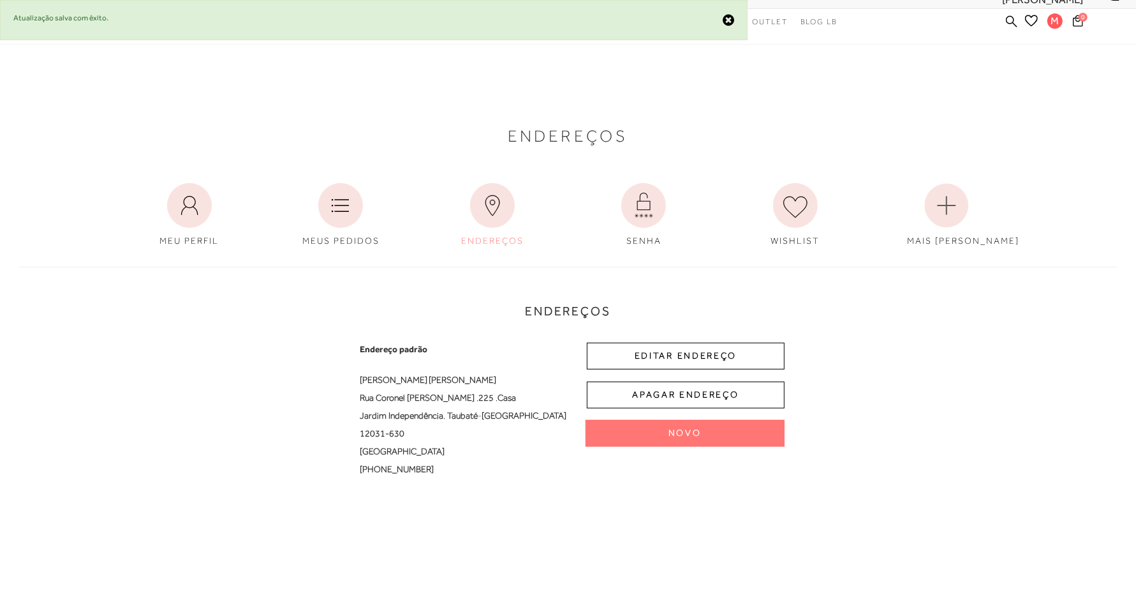
scroll to position [0, 0]
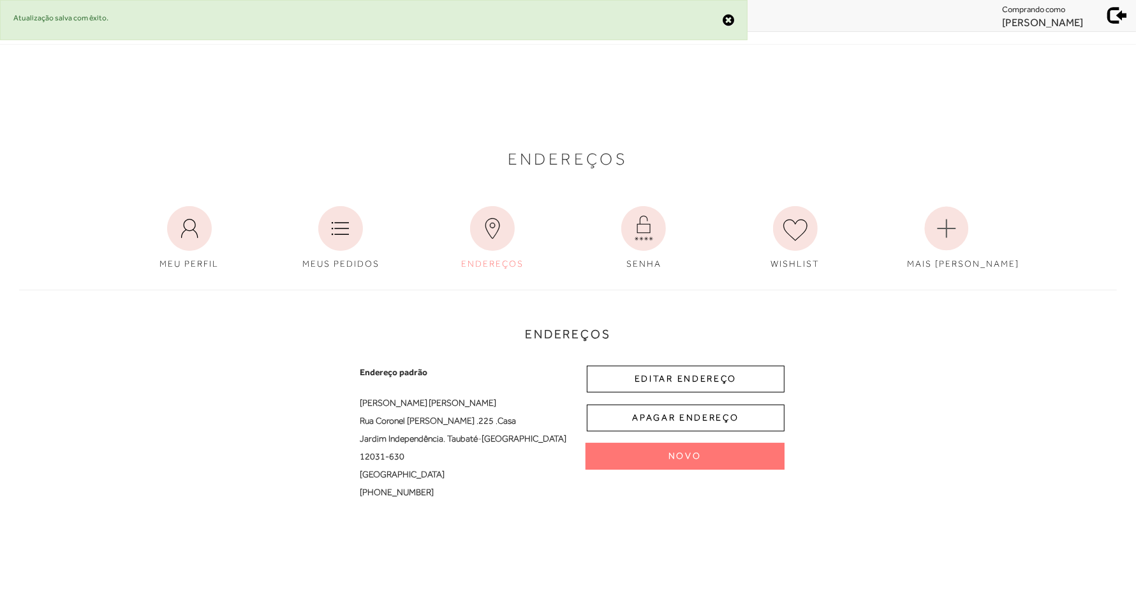
click at [1118, 16] on span at bounding box center [1118, 13] width 18 height 18
